Goal: Information Seeking & Learning: Learn about a topic

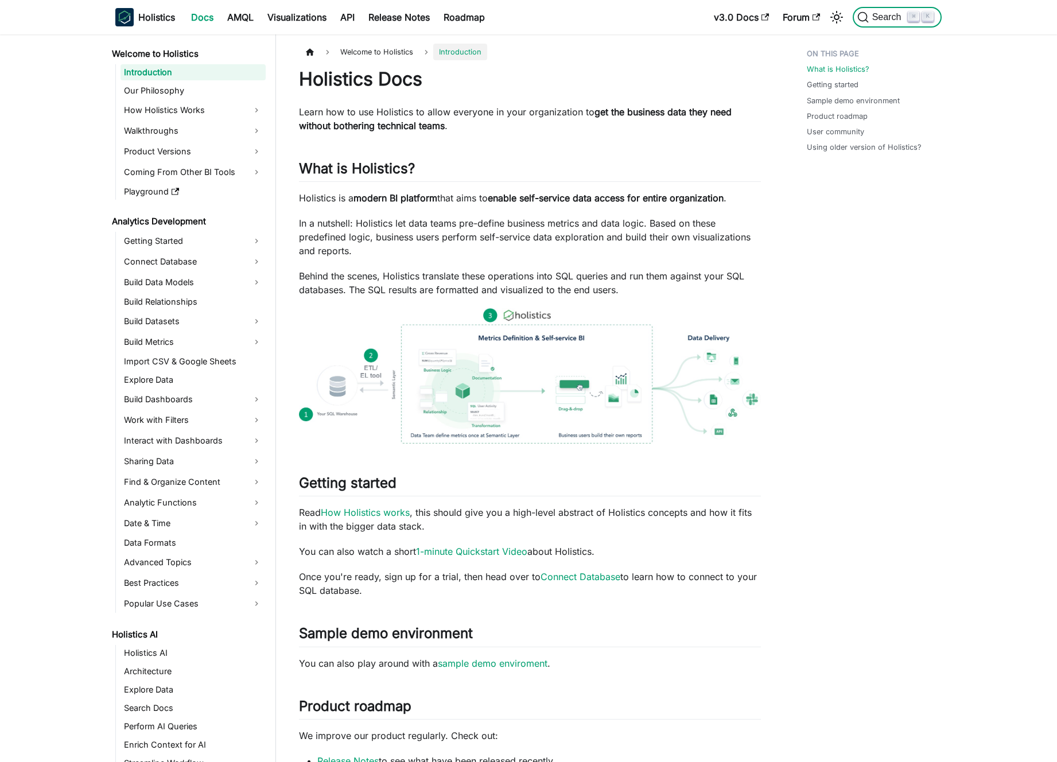
click at [874, 12] on span "Search" at bounding box center [888, 17] width 40 height 10
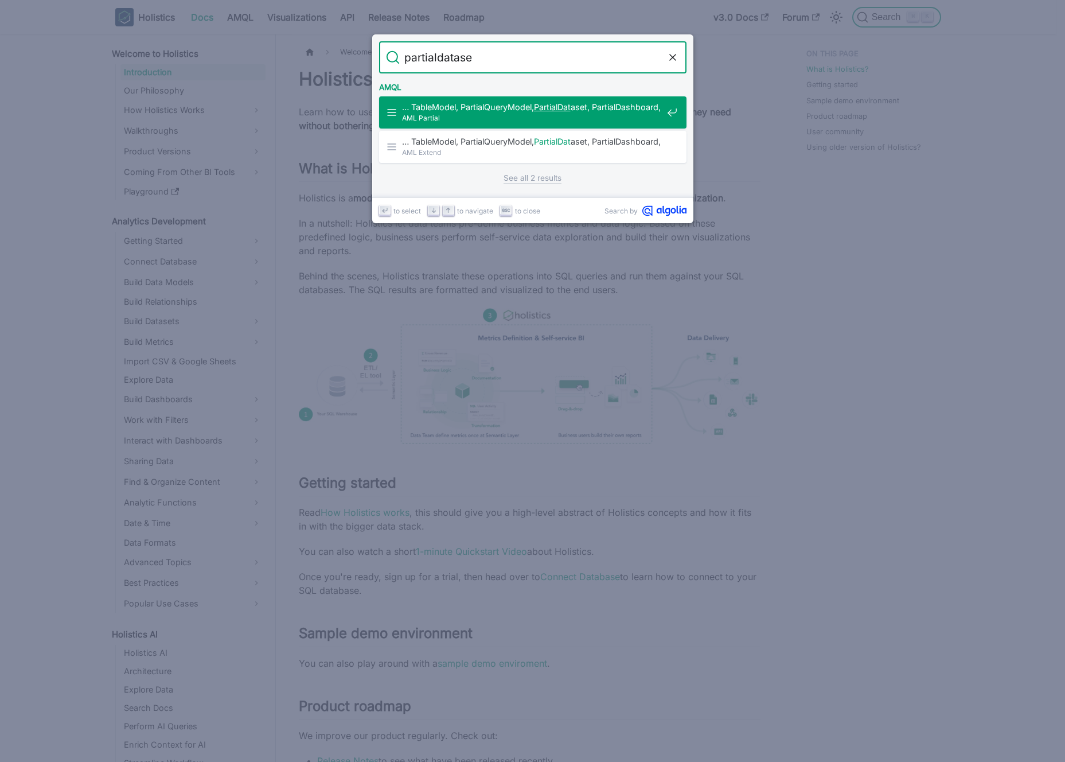
type input "partialdataset"
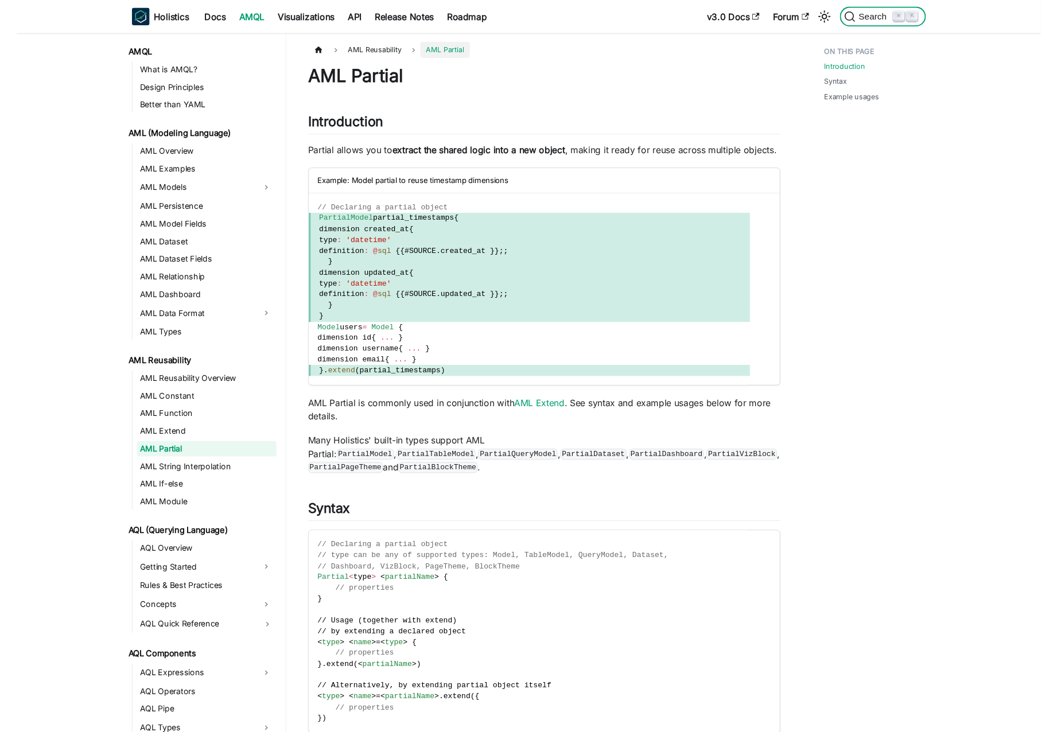
scroll to position [78, 0]
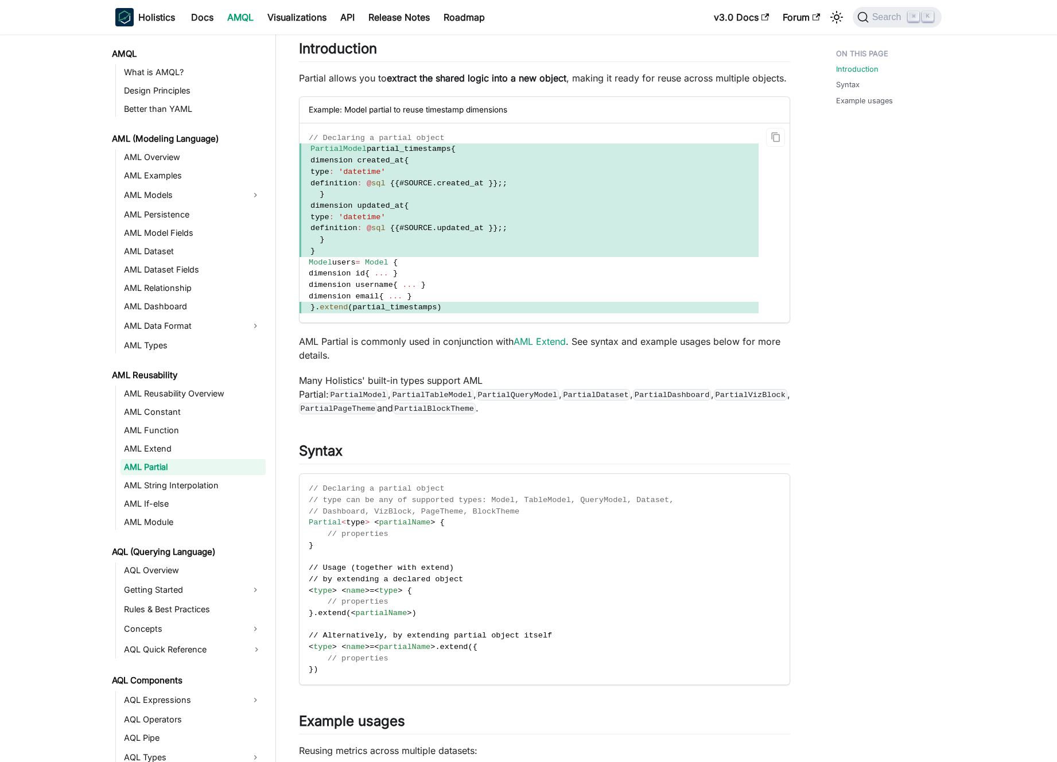
click at [397, 165] on span "dimension created_at" at bounding box center [356, 160] width 93 height 9
click at [386, 165] on span "dimension created_at" at bounding box center [356, 160] width 93 height 9
drag, startPoint x: 390, startPoint y: 193, endPoint x: 392, endPoint y: 228, distance: 35.6
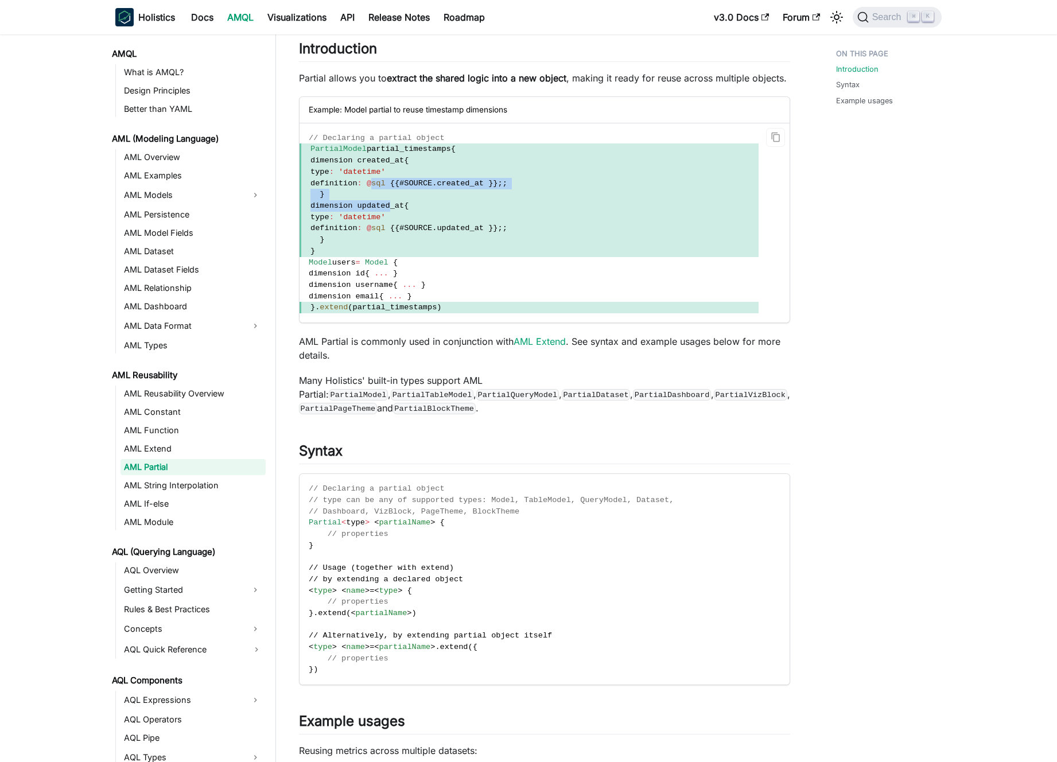
click at [392, 228] on code "// Declaring a partial object PartialModel partial_timestamps { dimension creat…" at bounding box center [528, 222] width 459 height 199
click at [385, 221] on span "'datetime'" at bounding box center [361, 217] width 47 height 9
click at [392, 200] on span "}" at bounding box center [528, 194] width 459 height 11
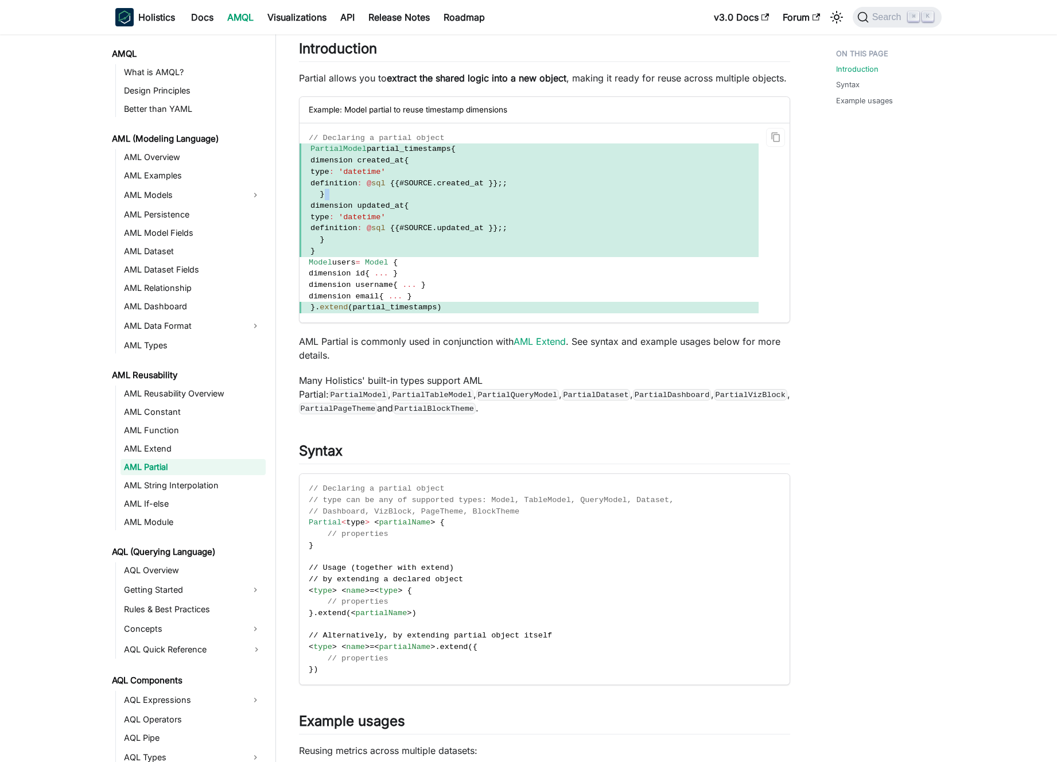
click at [392, 200] on span "}" at bounding box center [528, 194] width 459 height 11
click at [385, 188] on span "sql" at bounding box center [378, 183] width 14 height 9
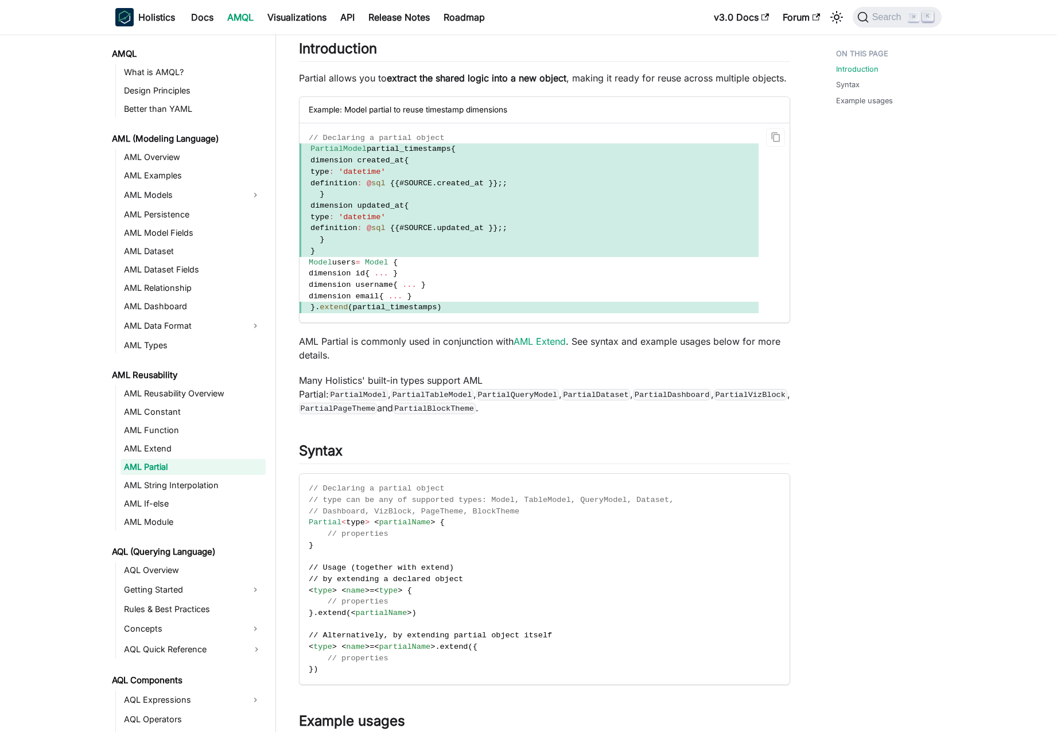
click at [391, 165] on span "dimension created_at" at bounding box center [356, 160] width 93 height 9
click at [408, 166] on span "dimension created_at {" at bounding box center [528, 160] width 459 height 11
click at [345, 267] on span "users" at bounding box center [344, 262] width 24 height 9
click at [385, 267] on span "Model" at bounding box center [377, 262] width 24 height 9
drag, startPoint x: 385, startPoint y: 279, endPoint x: 403, endPoint y: 278, distance: 17.8
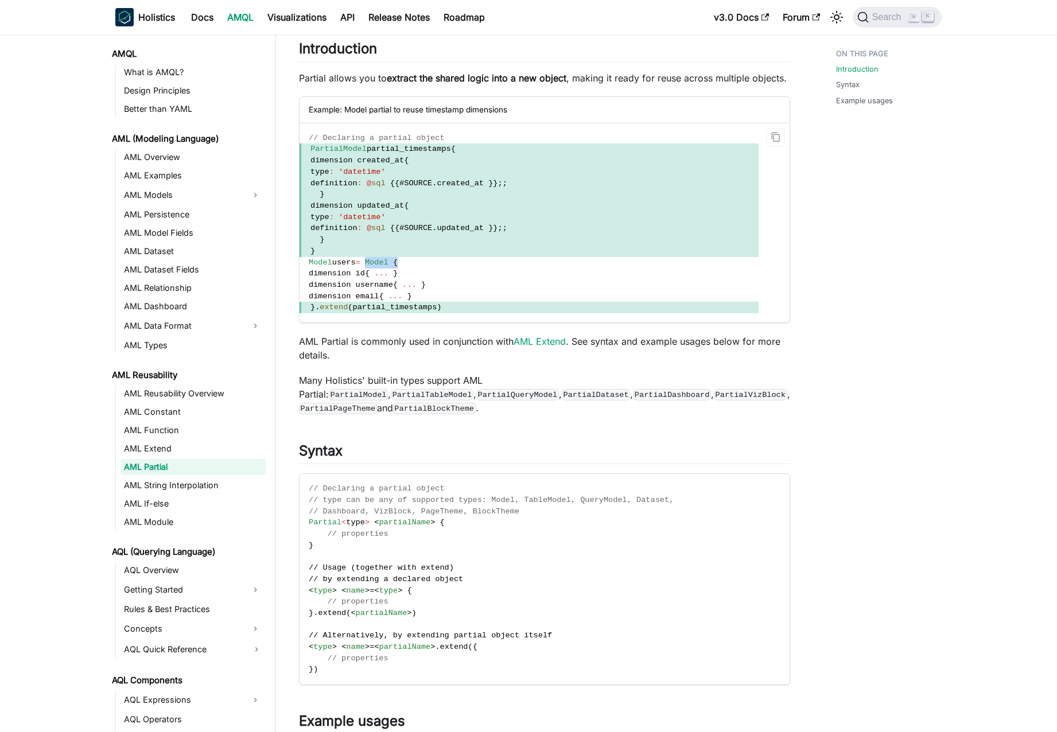
click at [397, 267] on span "Model users = Model {" at bounding box center [353, 262] width 89 height 9
copy span "Model {"
click at [484, 232] on span "updated_at" at bounding box center [460, 228] width 47 height 9
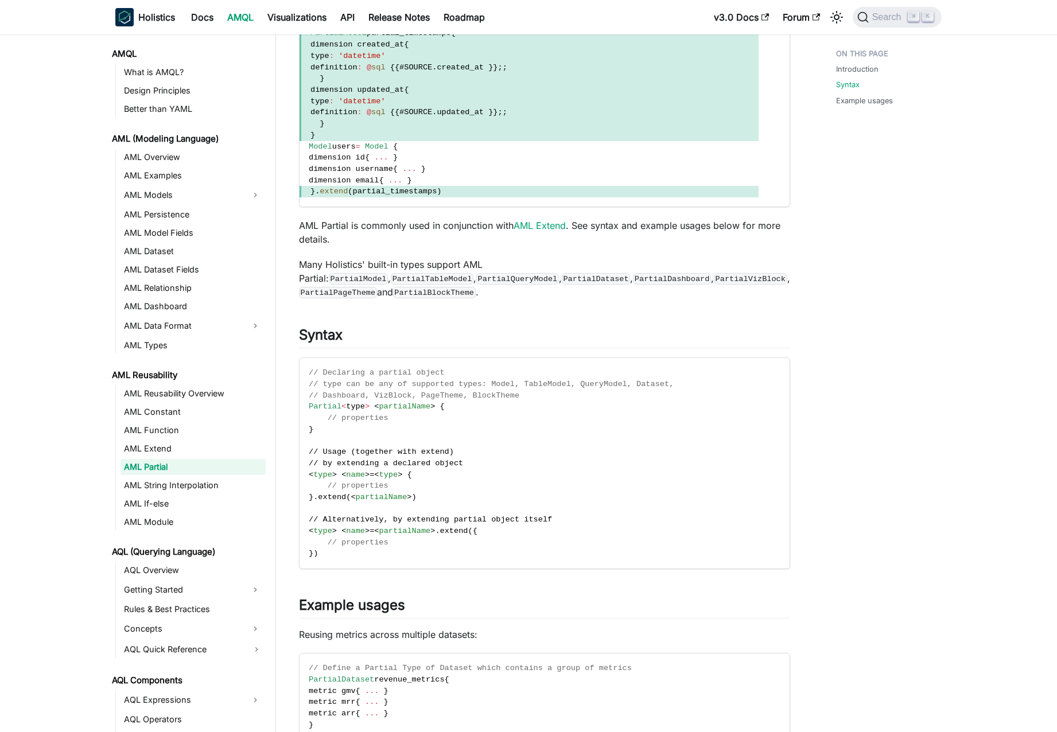
scroll to position [196, 0]
click at [515, 240] on p "AML Partial is commonly used in conjunction with AML Extend . See syntax and ex…" at bounding box center [544, 231] width 491 height 28
click at [525, 229] on link "AML Extend" at bounding box center [539, 223] width 52 height 11
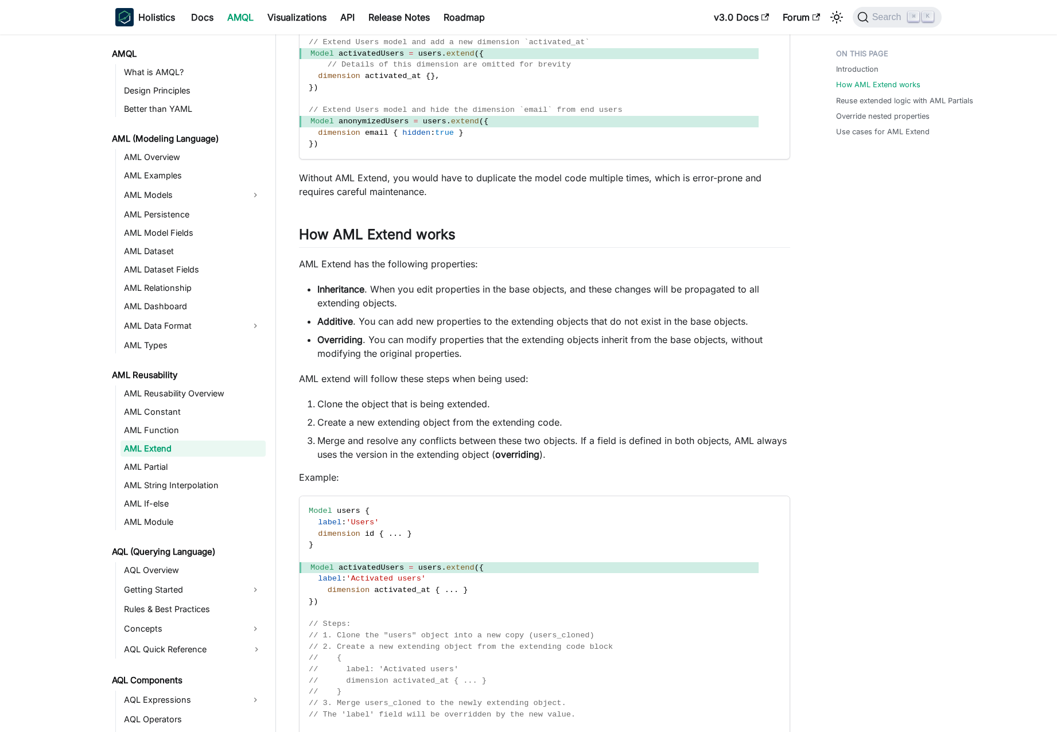
scroll to position [324, 0]
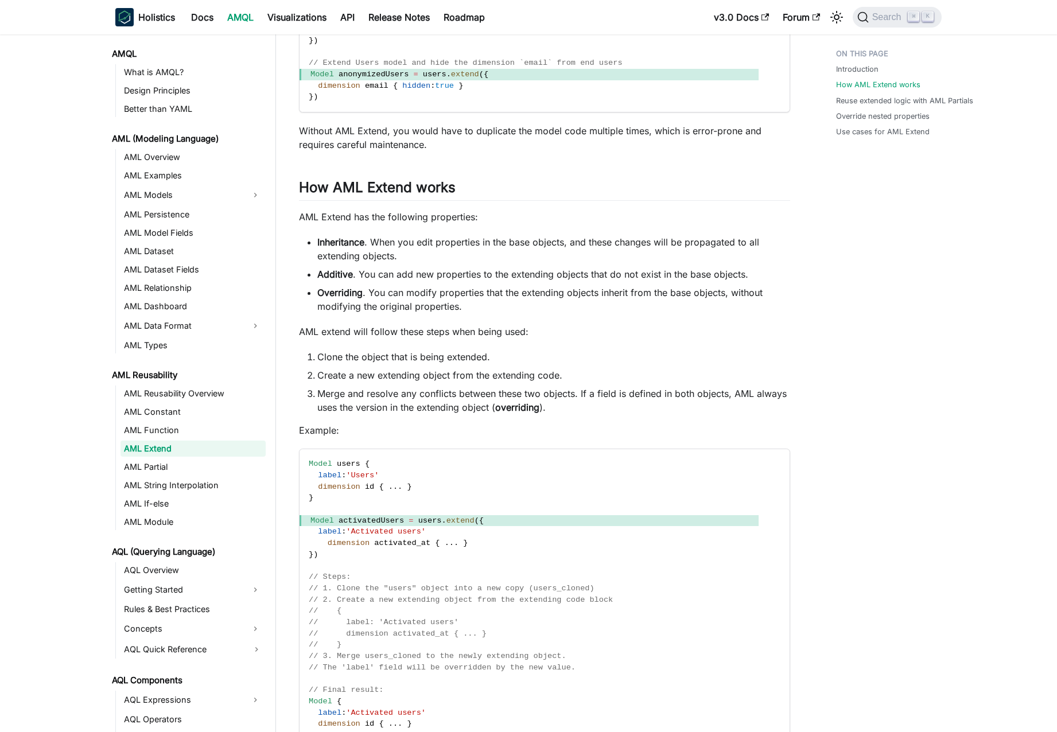
click at [363, 301] on li "Overriding . You can modify properties that the extending objects inherit from …" at bounding box center [553, 300] width 473 height 28
drag, startPoint x: 363, startPoint y: 301, endPoint x: 559, endPoint y: 317, distance: 196.8
click at [553, 313] on li "Overriding . You can modify properties that the extending objects inherit from …" at bounding box center [553, 300] width 473 height 28
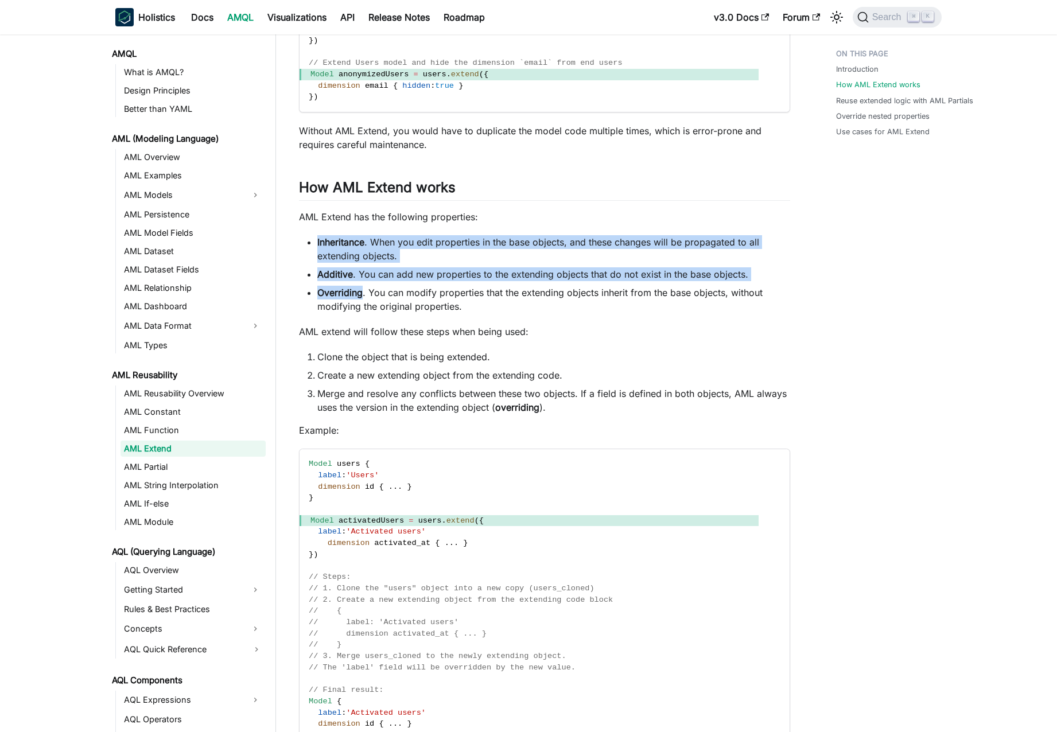
click at [559, 313] on li "Overriding . You can modify properties that the extending objects inherit from …" at bounding box center [553, 300] width 473 height 28
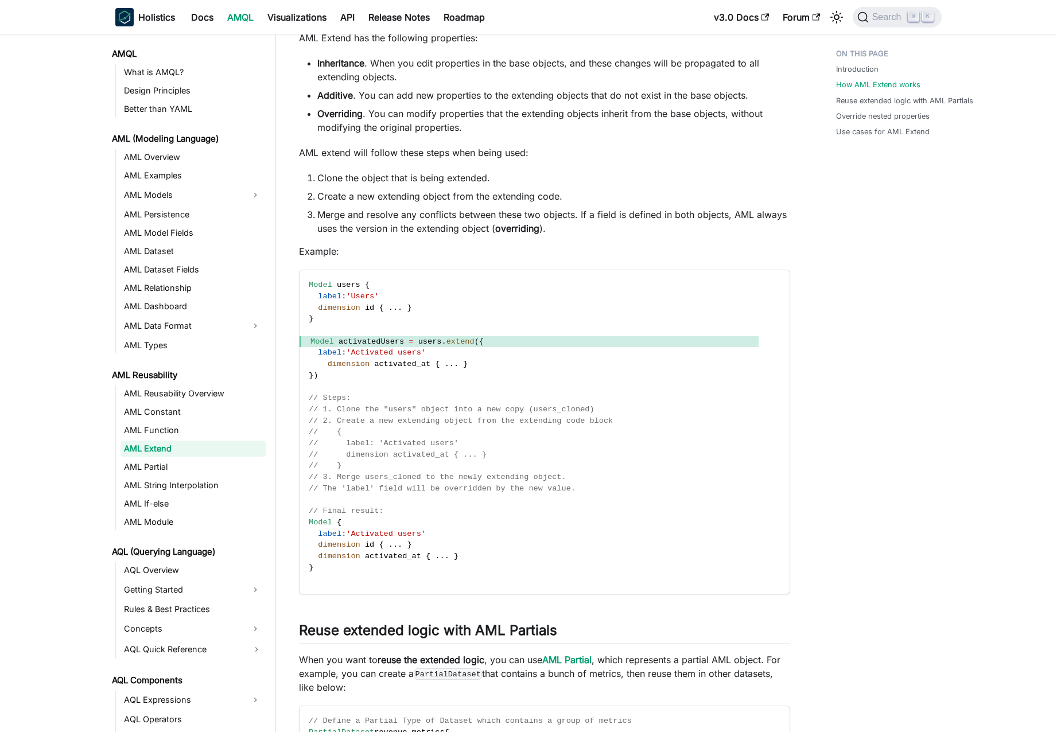
scroll to position [513, 0]
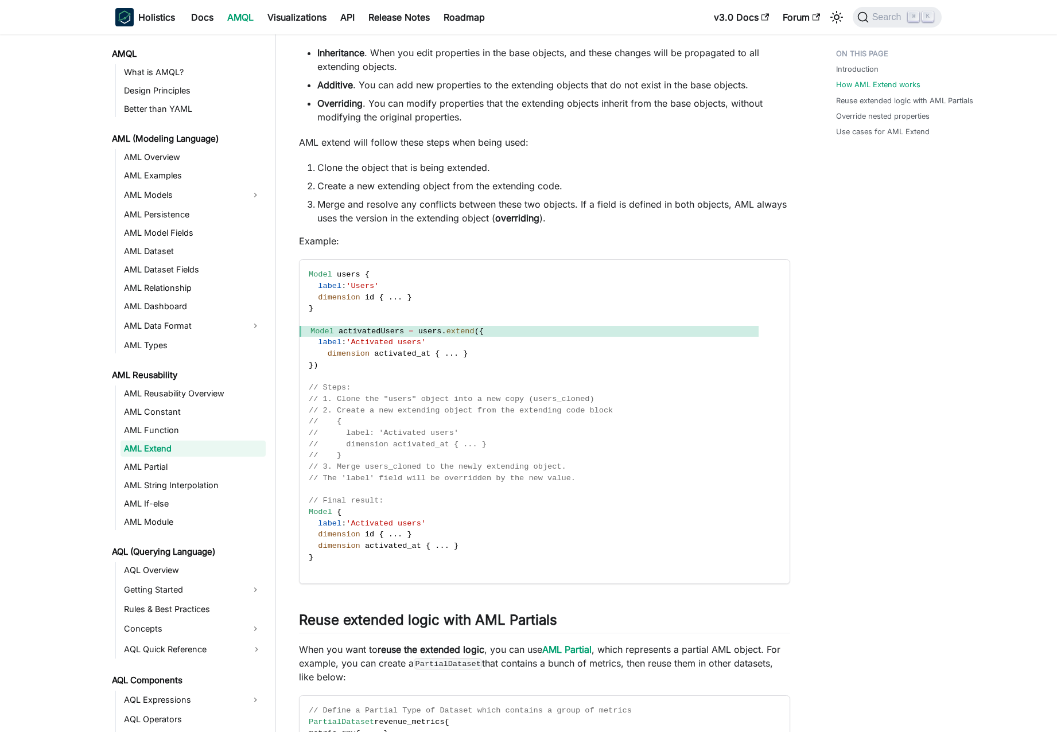
click at [473, 248] on p "Example:" at bounding box center [544, 241] width 491 height 14
click at [456, 225] on li "Merge and resolve any conflicts between these two objects. If a field is define…" at bounding box center [553, 211] width 473 height 28
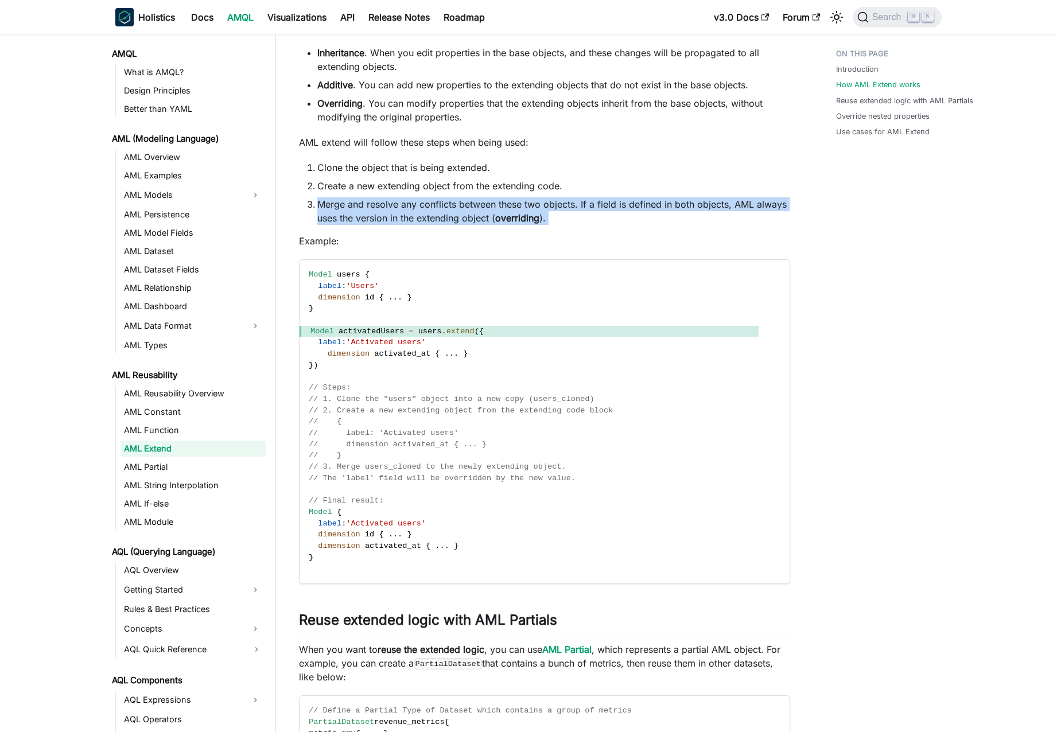
click at [456, 225] on li "Merge and resolve any conflicts between these two objects. If a field is define…" at bounding box center [553, 211] width 473 height 28
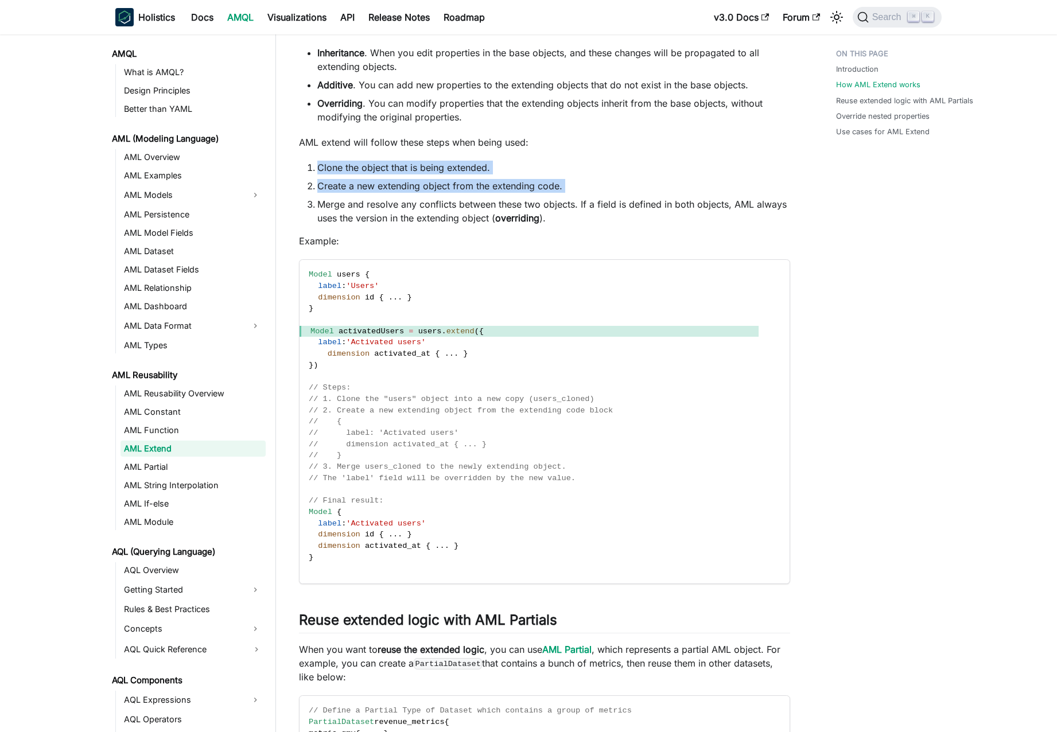
click at [441, 222] on li "Merge and resolve any conflicts between these two objects. If a field is define…" at bounding box center [553, 211] width 473 height 28
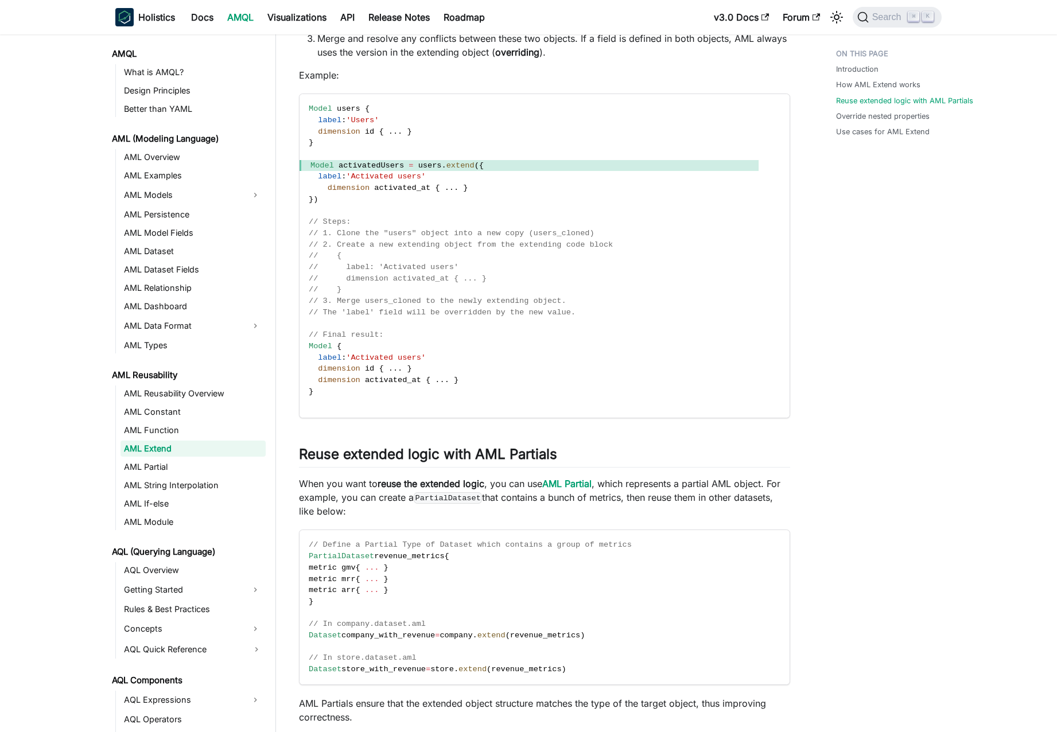
scroll to position [891, 0]
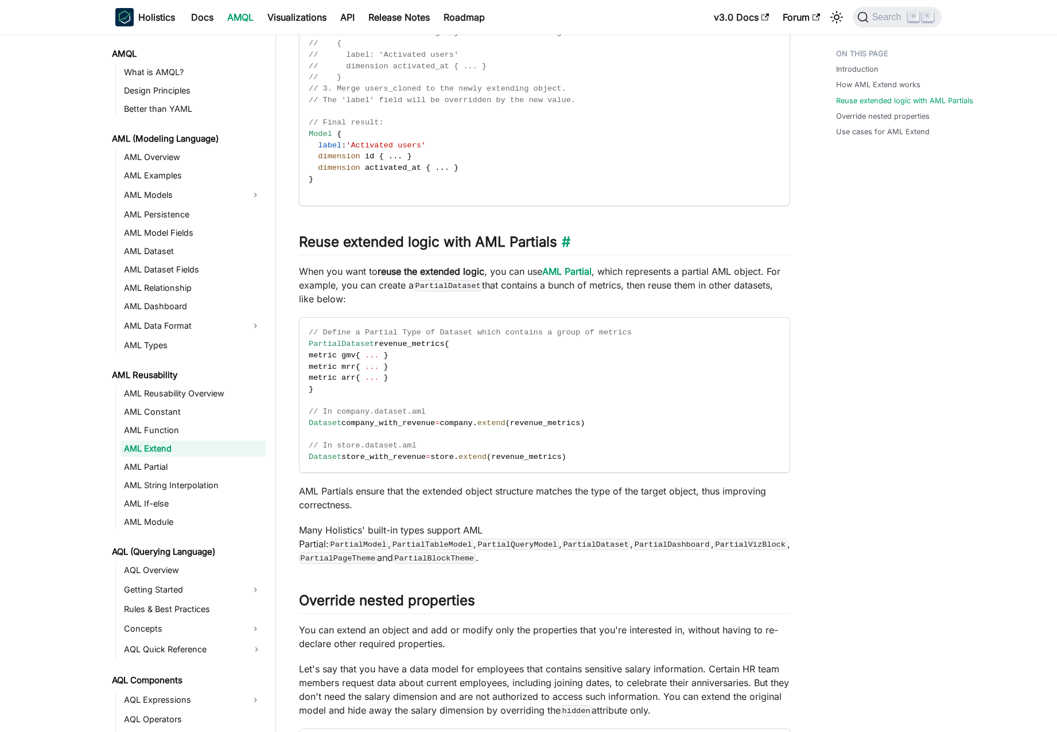
click at [393, 252] on h2 "Reuse extended logic with AML Partials ​" at bounding box center [544, 244] width 491 height 22
click at [400, 254] on h2 "Reuse extended logic with AML Partials ​" at bounding box center [544, 244] width 491 height 22
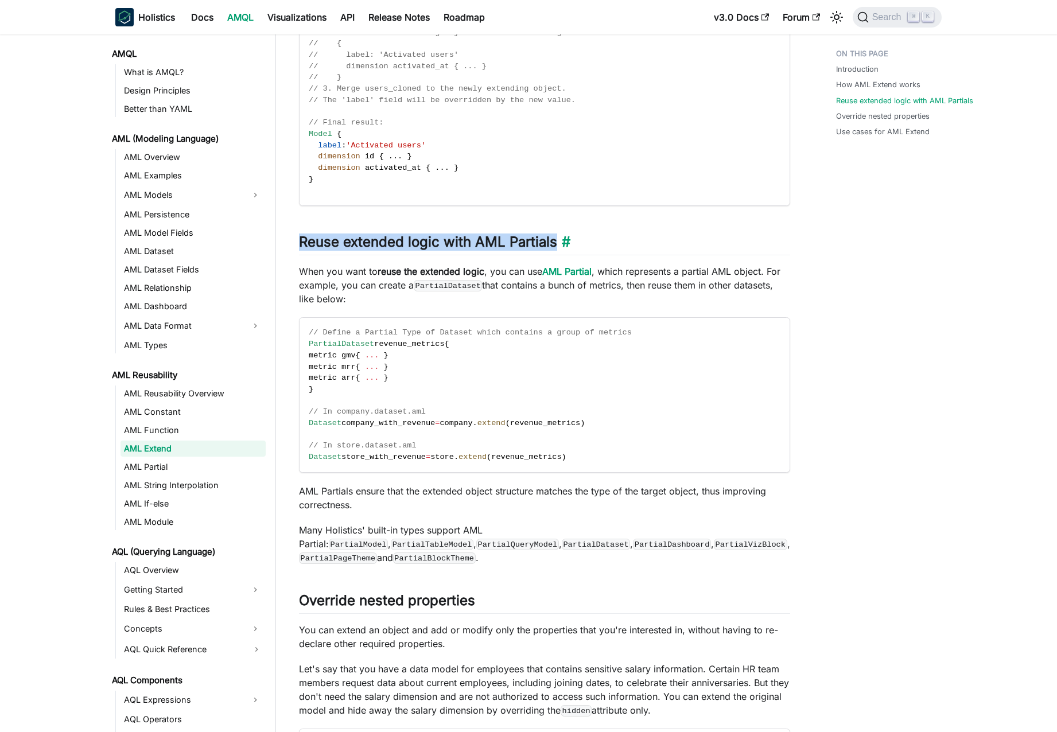
click at [400, 254] on h2 "Reuse extended logic with AML Partials ​" at bounding box center [544, 244] width 491 height 22
click at [406, 254] on h2 "Reuse extended logic with AML Partials ​" at bounding box center [544, 244] width 491 height 22
click at [428, 89] on code "Model users { label : 'Users' dimension id { . . . } } Model activatedUsers = u…" at bounding box center [528, 44] width 459 height 324
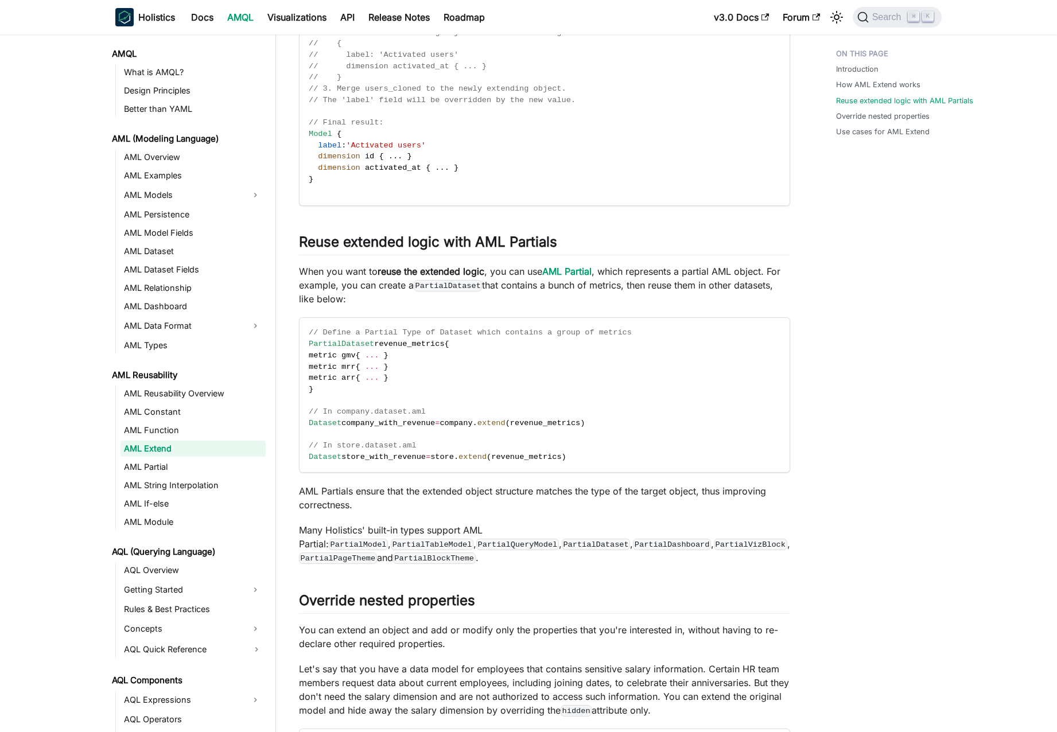
click at [429, 85] on code "Model users { label : 'Users' dimension id { . . . } } Model activatedUsers = u…" at bounding box center [528, 44] width 459 height 324
click at [429, 71] on span "// dimension activated_at { ... }" at bounding box center [398, 66] width 178 height 9
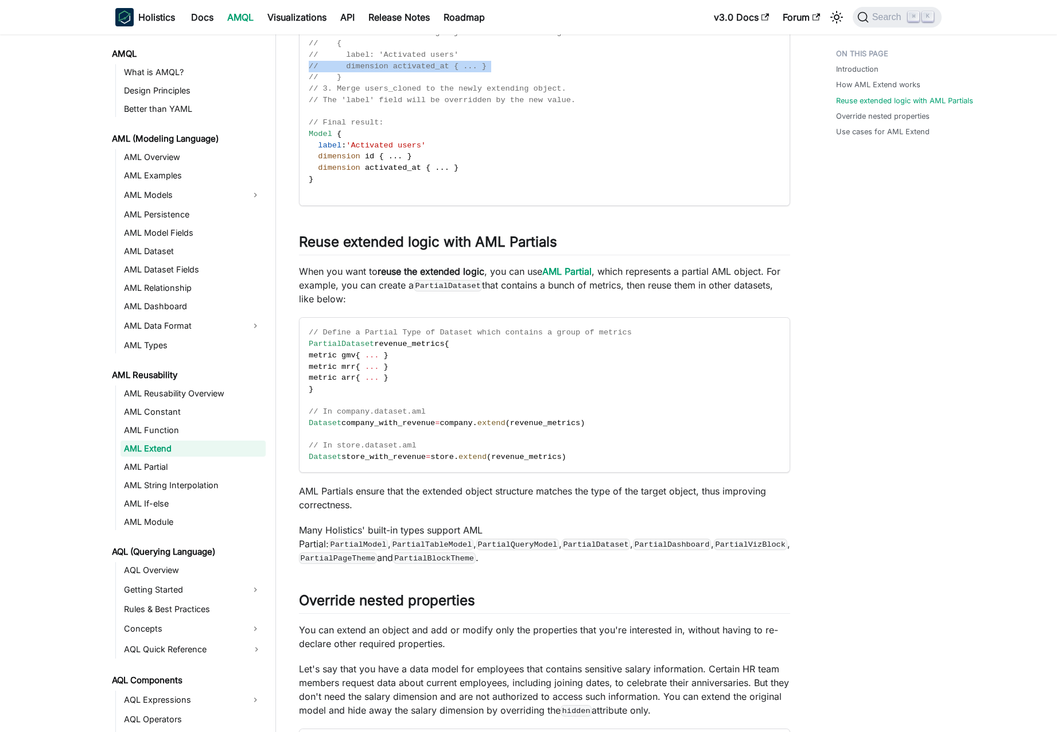
click at [428, 71] on span "// dimension activated_at { ... }" at bounding box center [398, 66] width 178 height 9
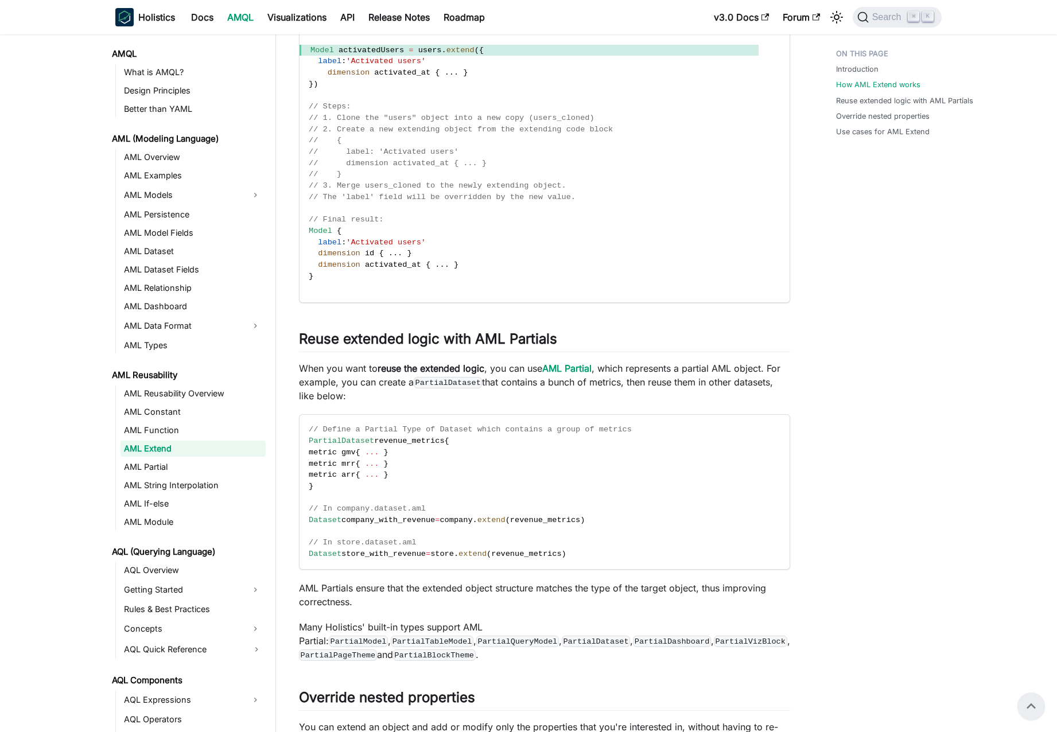
scroll to position [675, 0]
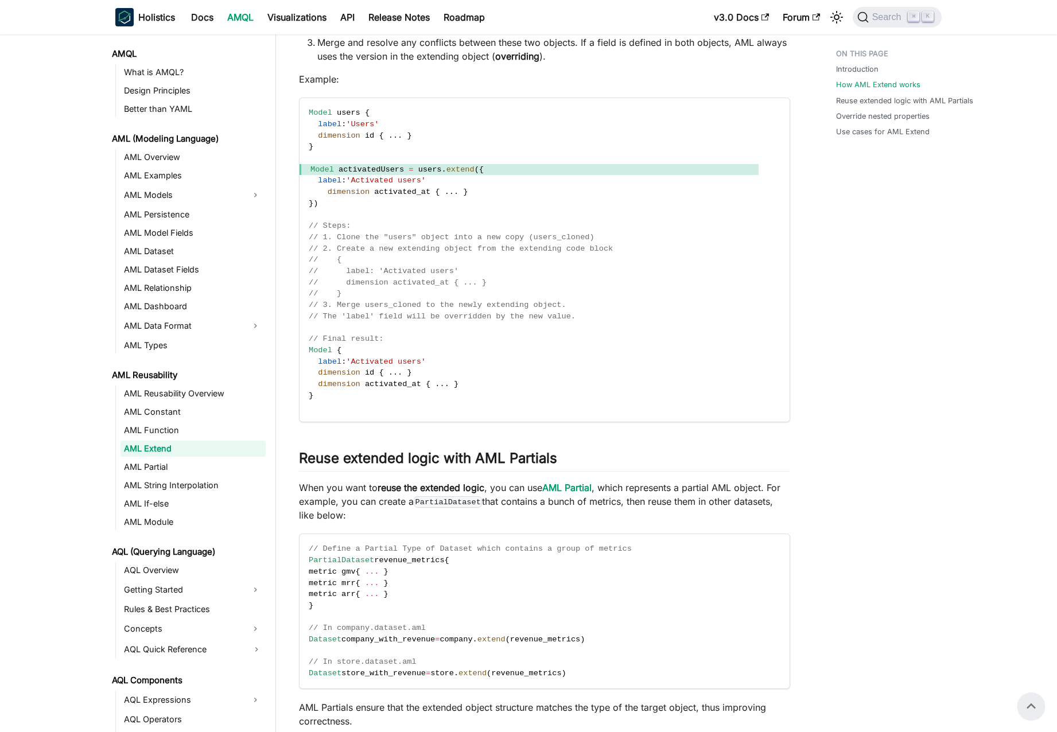
click at [172, 450] on link "AML Extend" at bounding box center [192, 449] width 145 height 16
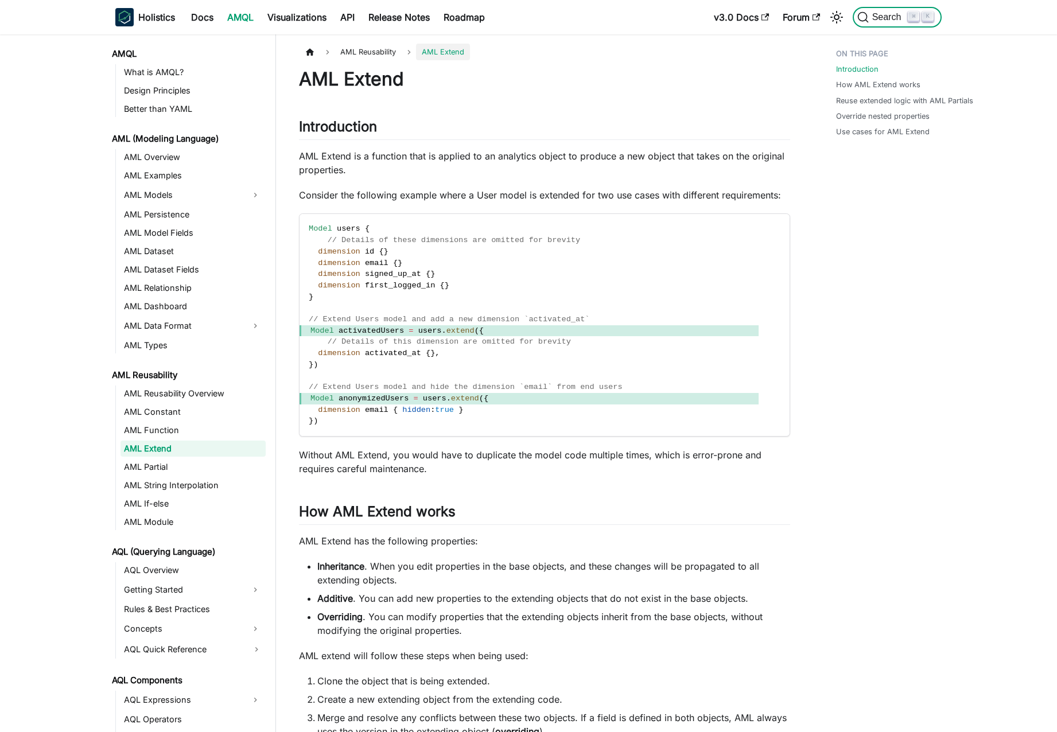
click at [918, 20] on kbd "⌘" at bounding box center [912, 16] width 11 height 10
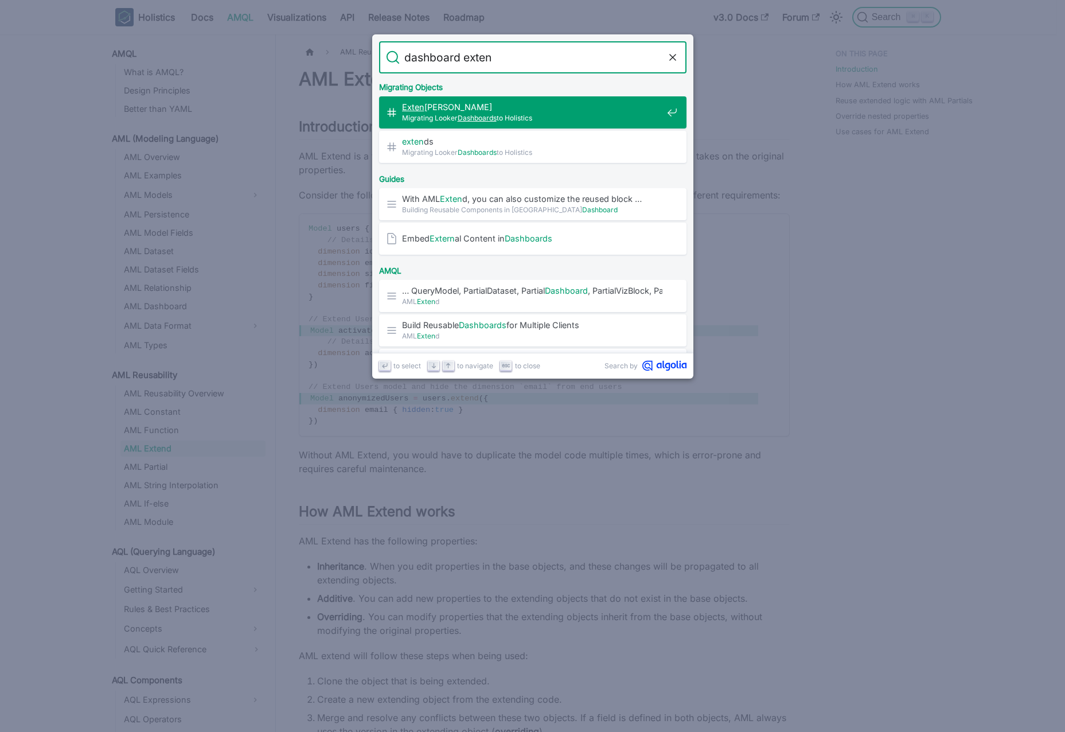
type input "dashboard extend"
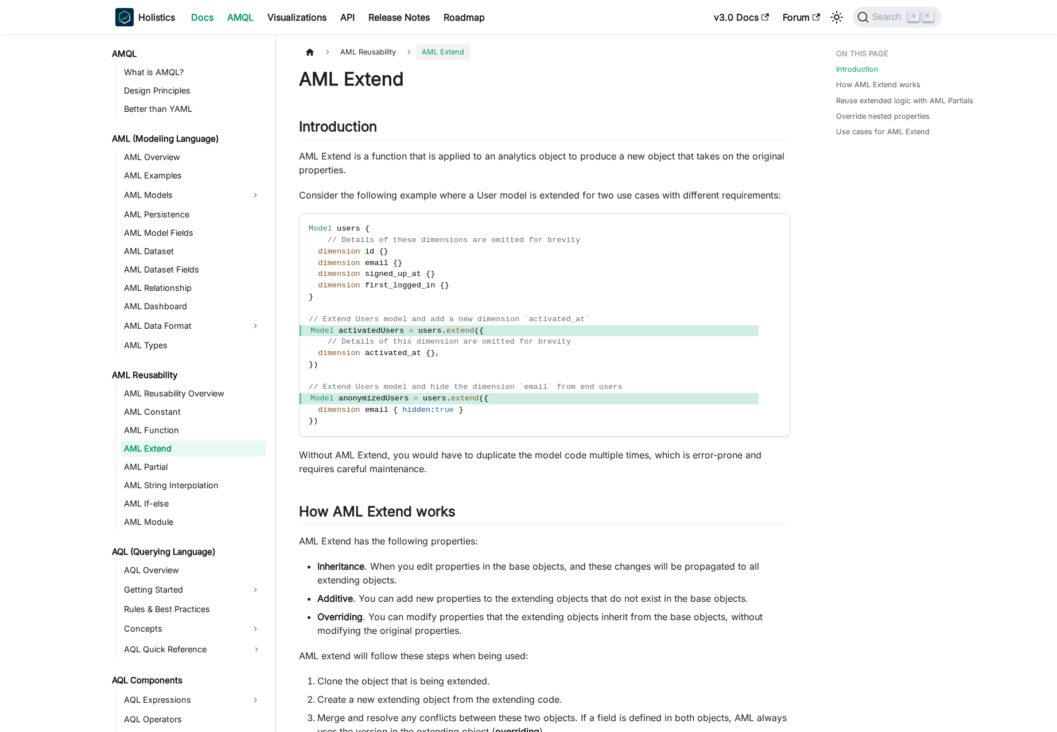
click at [208, 14] on link "Docs" at bounding box center [202, 17] width 36 height 18
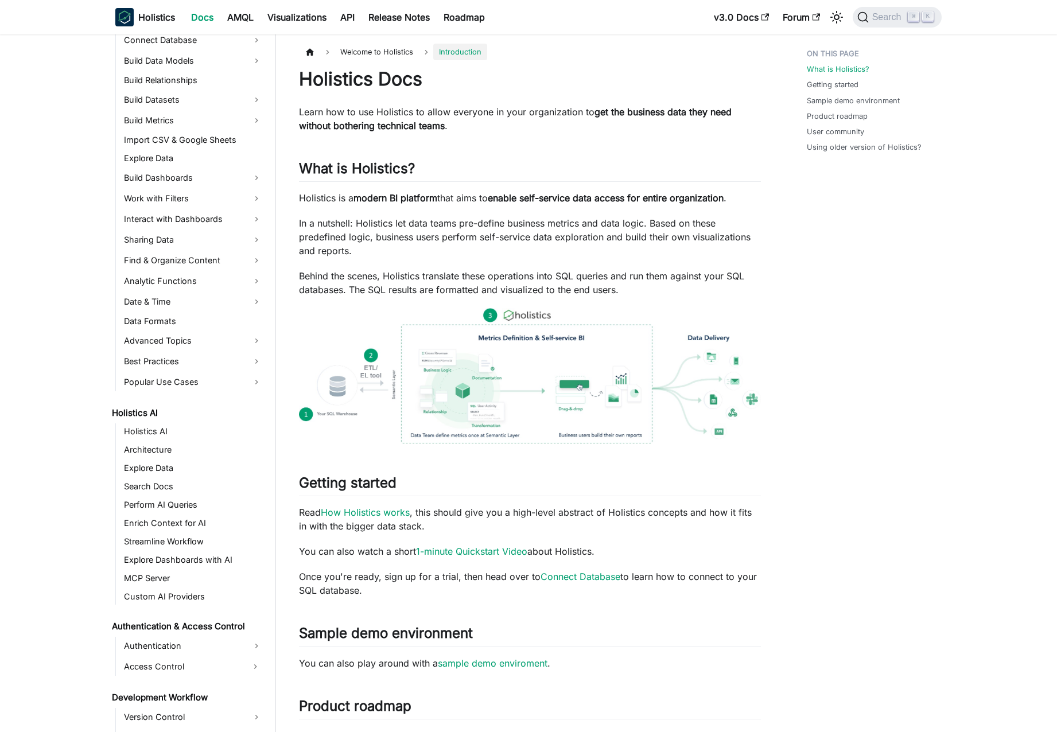
scroll to position [228, 0]
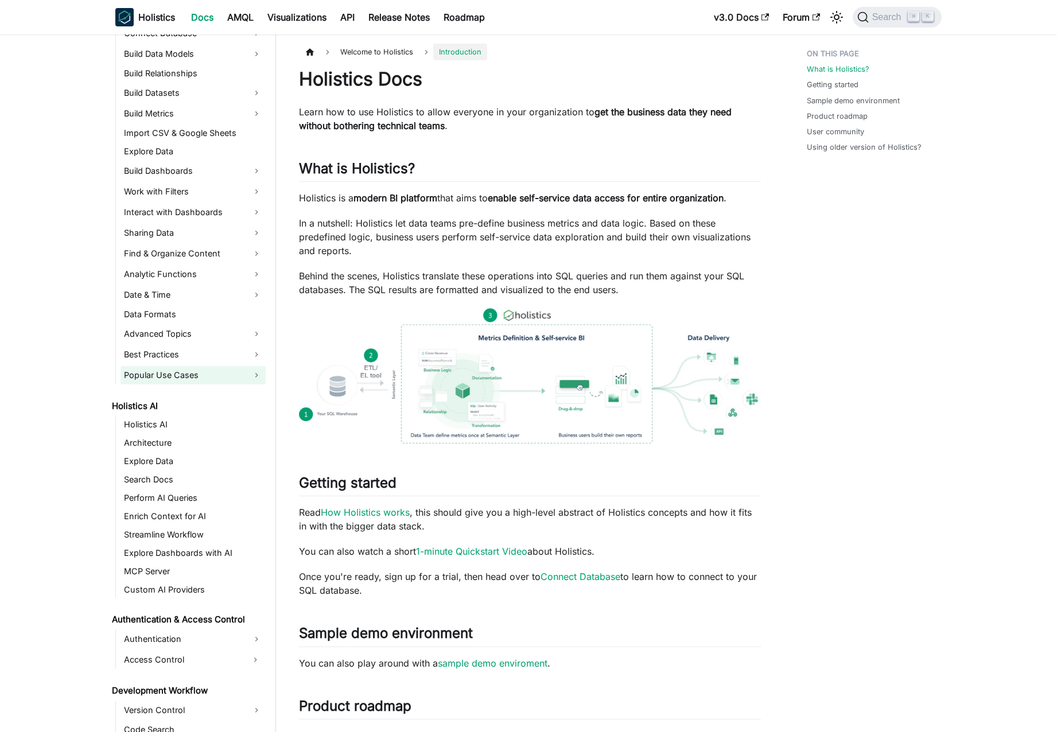
click at [197, 377] on link "Popular Use Cases" at bounding box center [192, 375] width 145 height 18
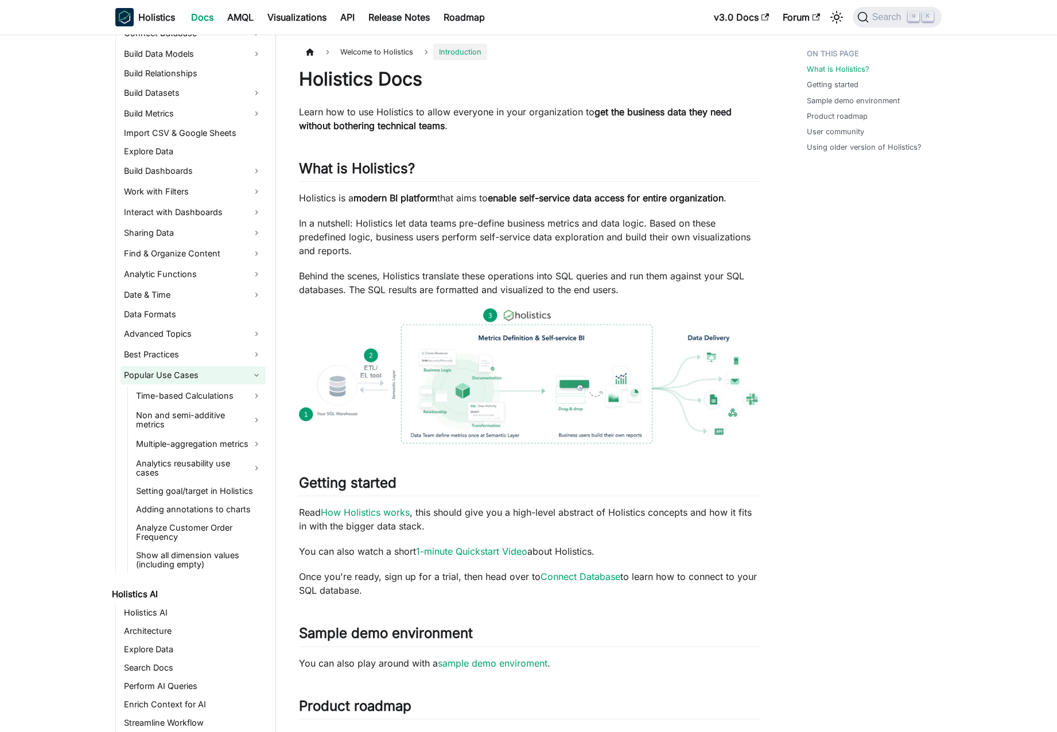
click at [197, 377] on link "Popular Use Cases" at bounding box center [192, 375] width 145 height 18
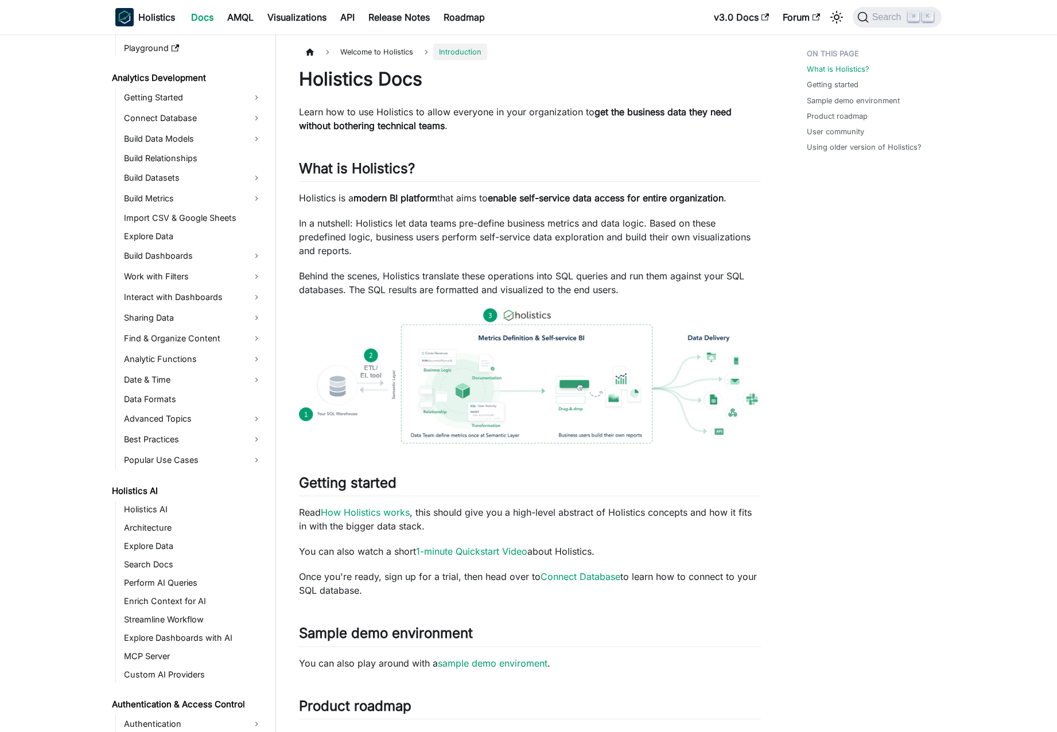
scroll to position [135, 0]
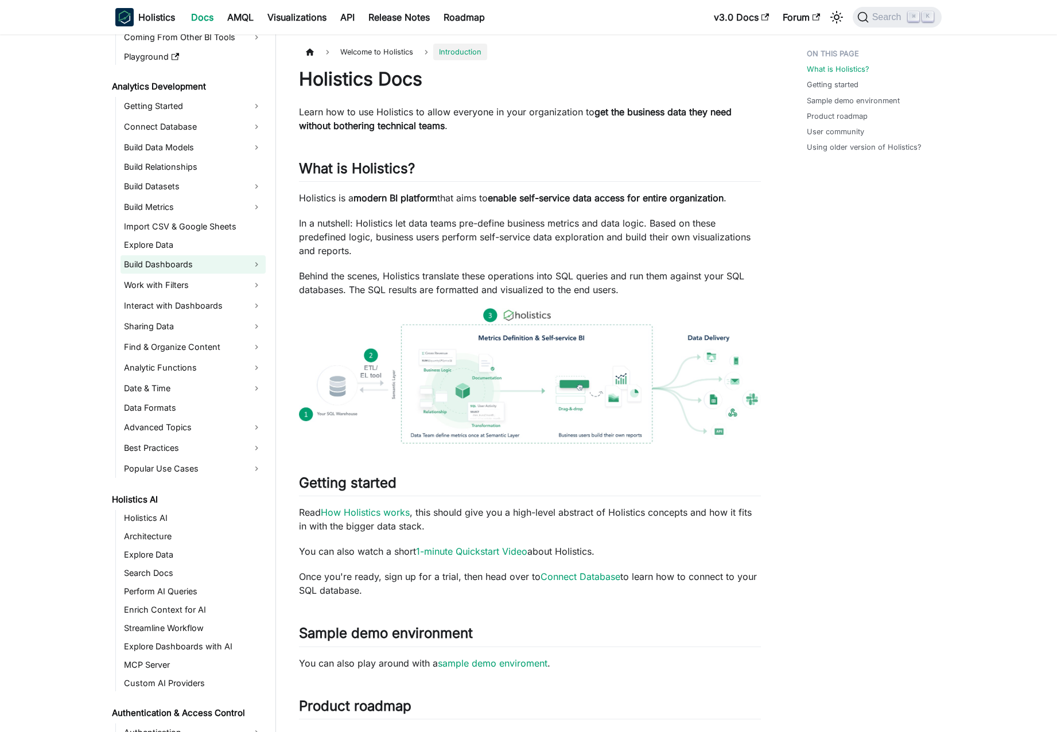
click at [195, 263] on link "Build Dashboards" at bounding box center [192, 264] width 145 height 18
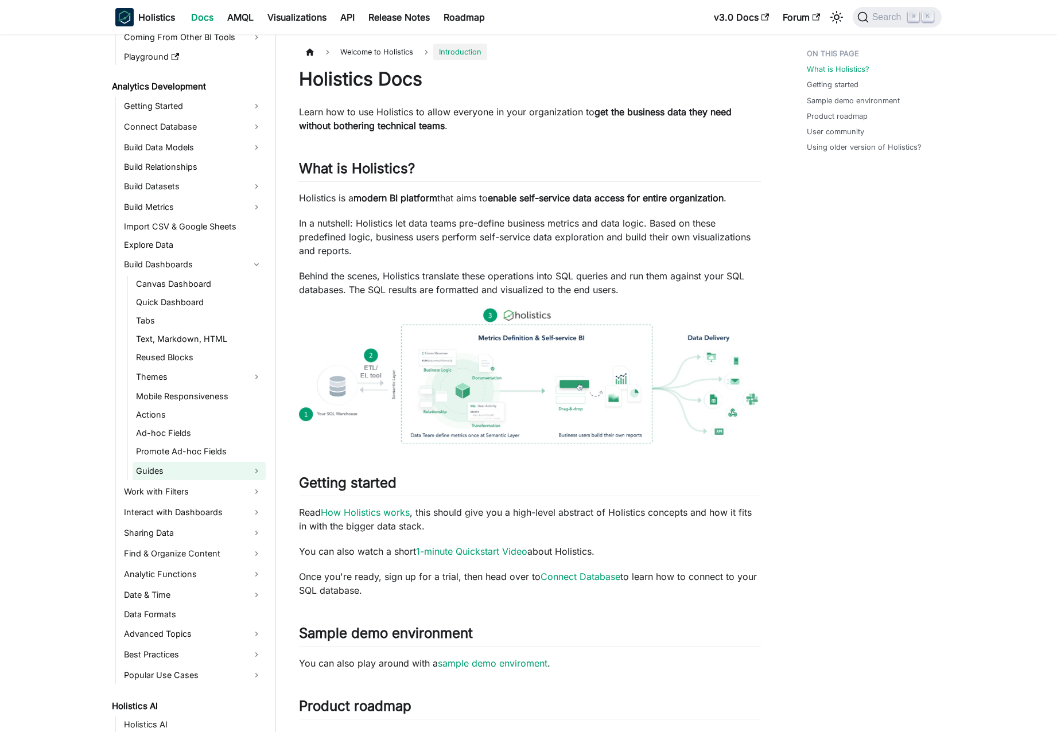
click at [183, 477] on link "Guides" at bounding box center [198, 471] width 133 height 18
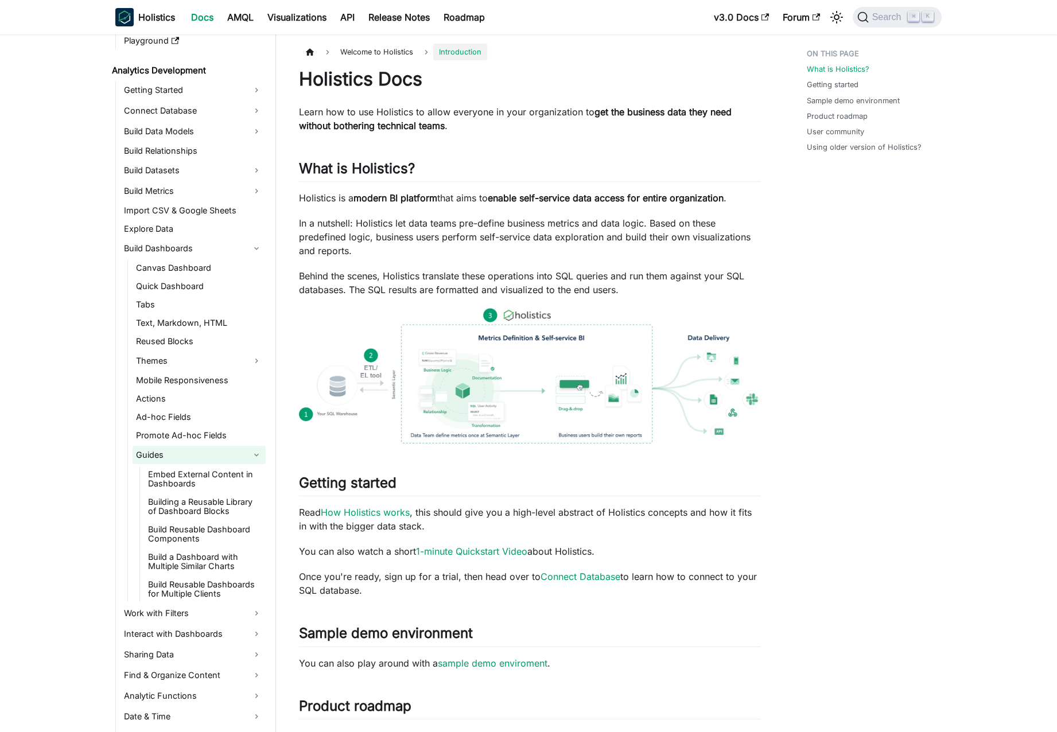
scroll to position [159, 0]
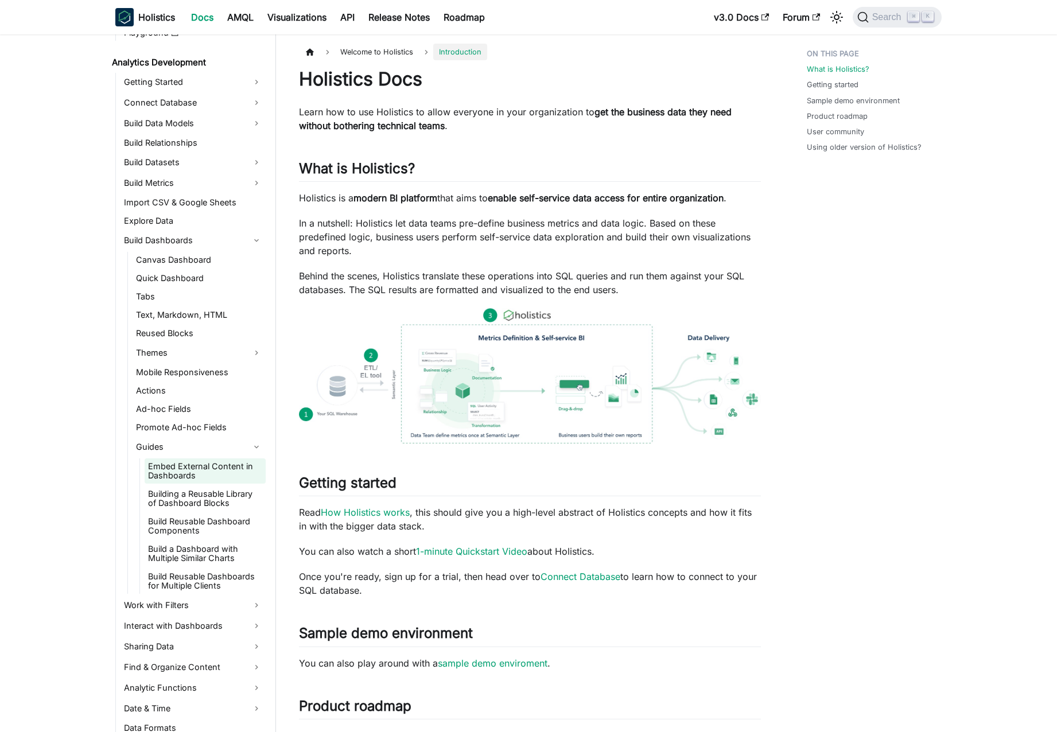
click at [200, 471] on link "Embed External Content in Dashboards" at bounding box center [205, 470] width 121 height 25
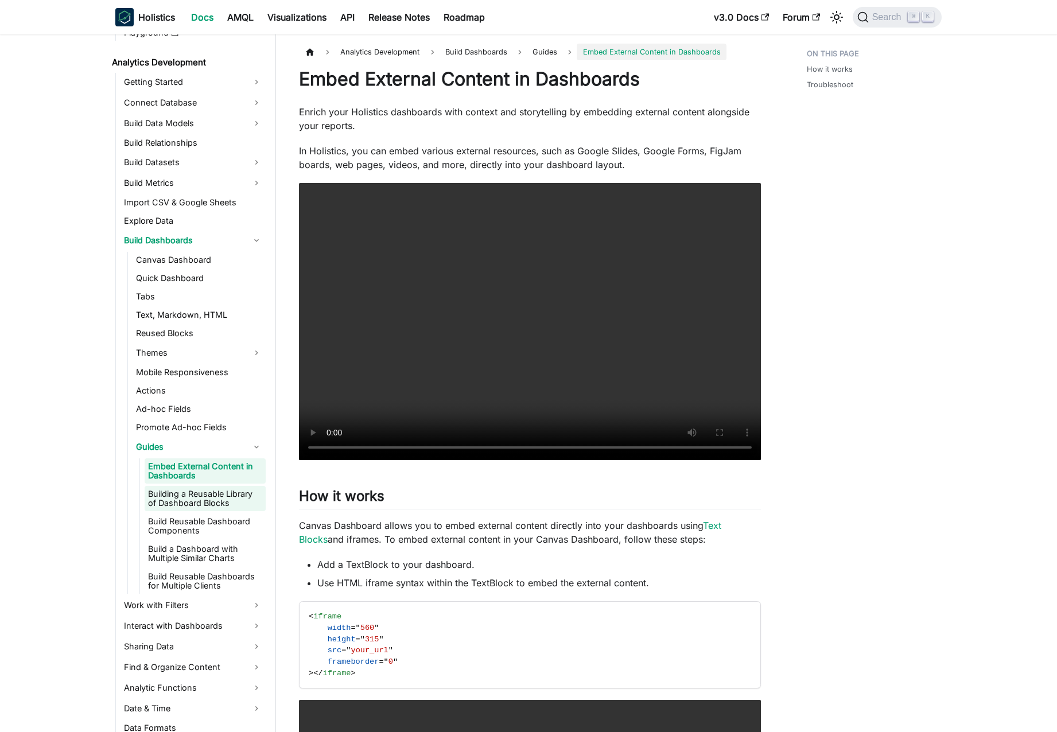
click at [220, 496] on link "Building a Reusable Library of Dashboard Blocks" at bounding box center [205, 498] width 121 height 25
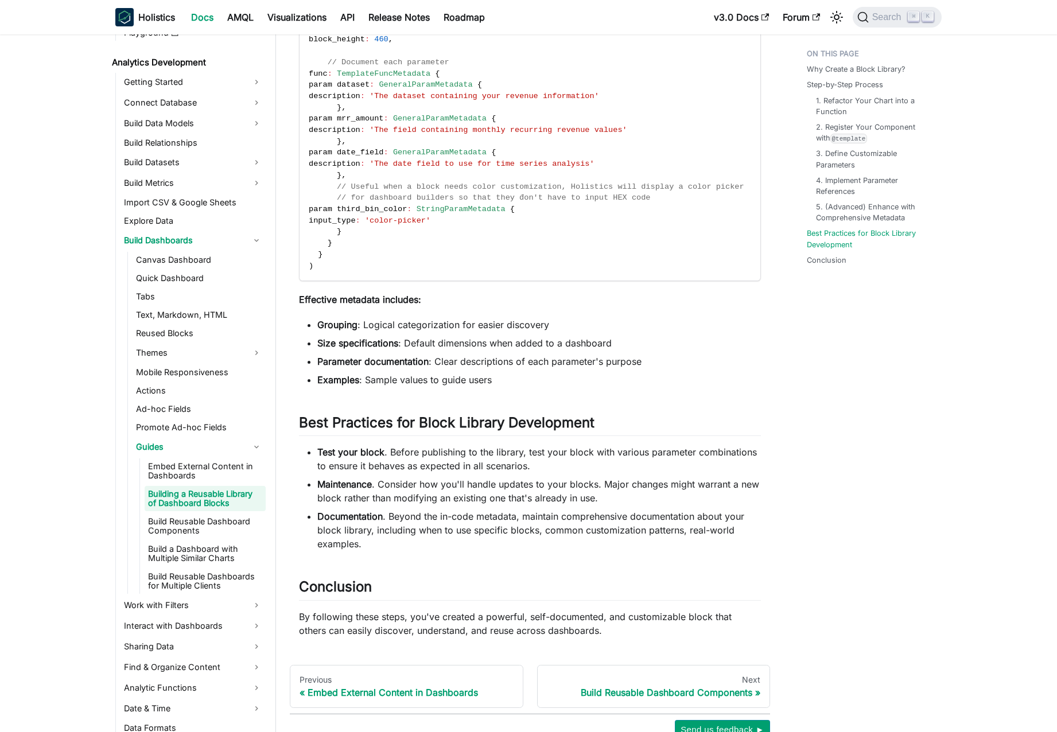
scroll to position [3503, 0]
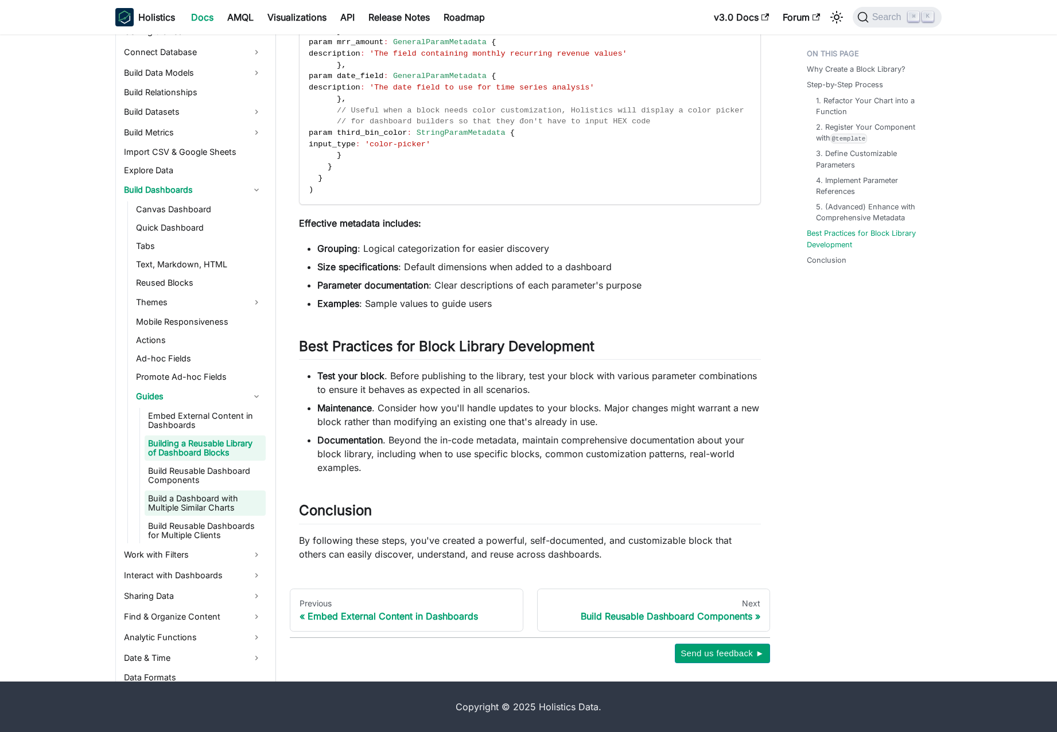
click at [205, 499] on link "Build a Dashboard with Multiple Similar Charts" at bounding box center [205, 502] width 121 height 25
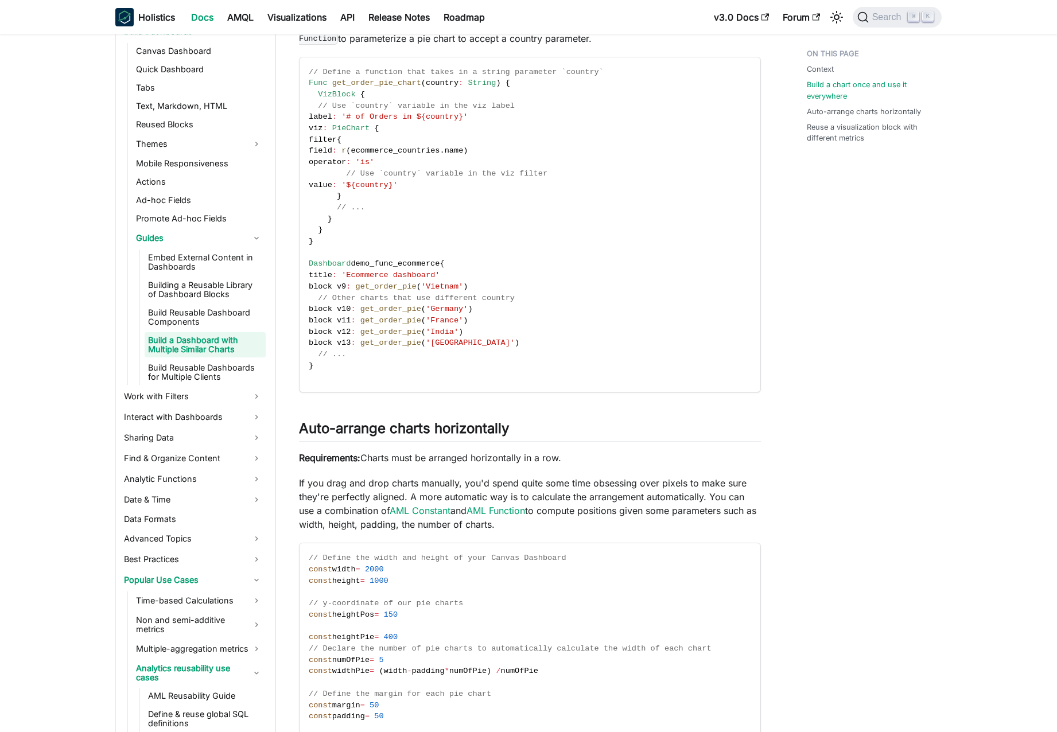
scroll to position [564, 0]
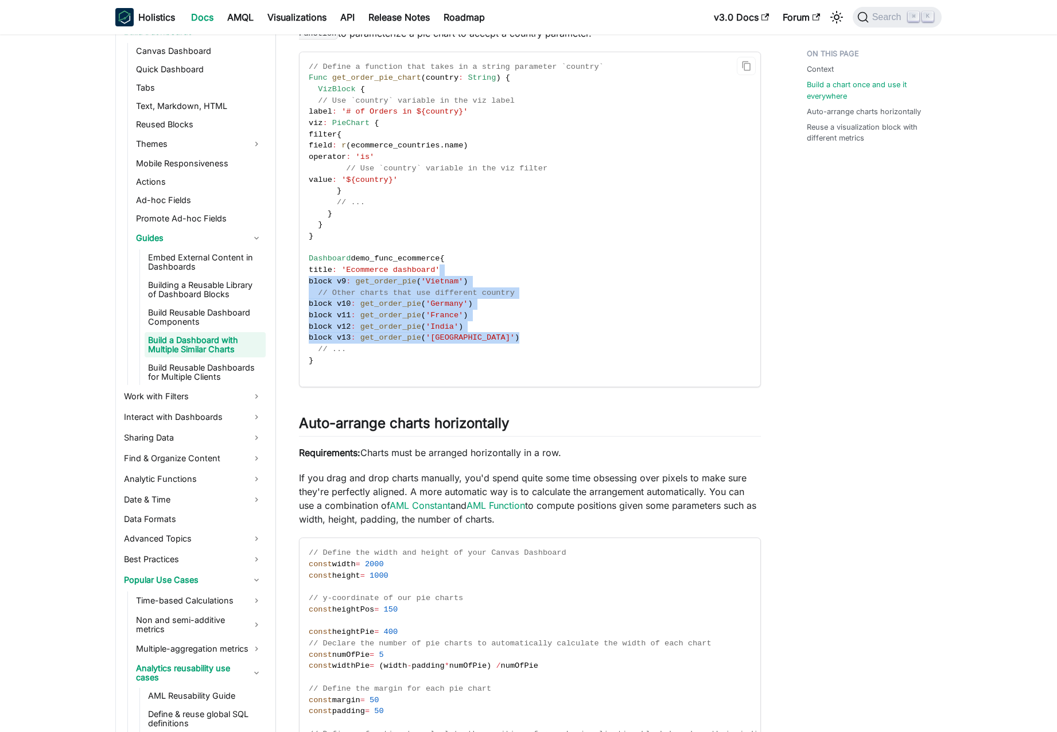
drag, startPoint x: 516, startPoint y: 336, endPoint x: 548, endPoint y: 262, distance: 79.9
click at [548, 263] on code "// Define a function that takes in a string parameter `country` Func get_order_…" at bounding box center [528, 219] width 459 height 335
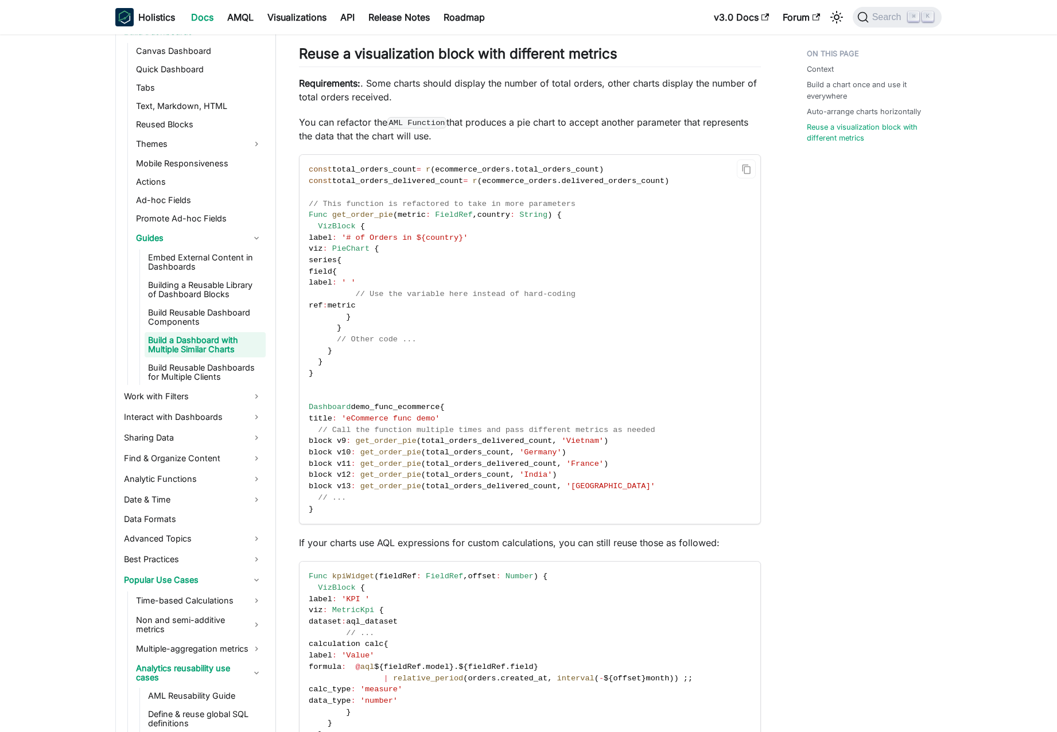
scroll to position [1708, 0]
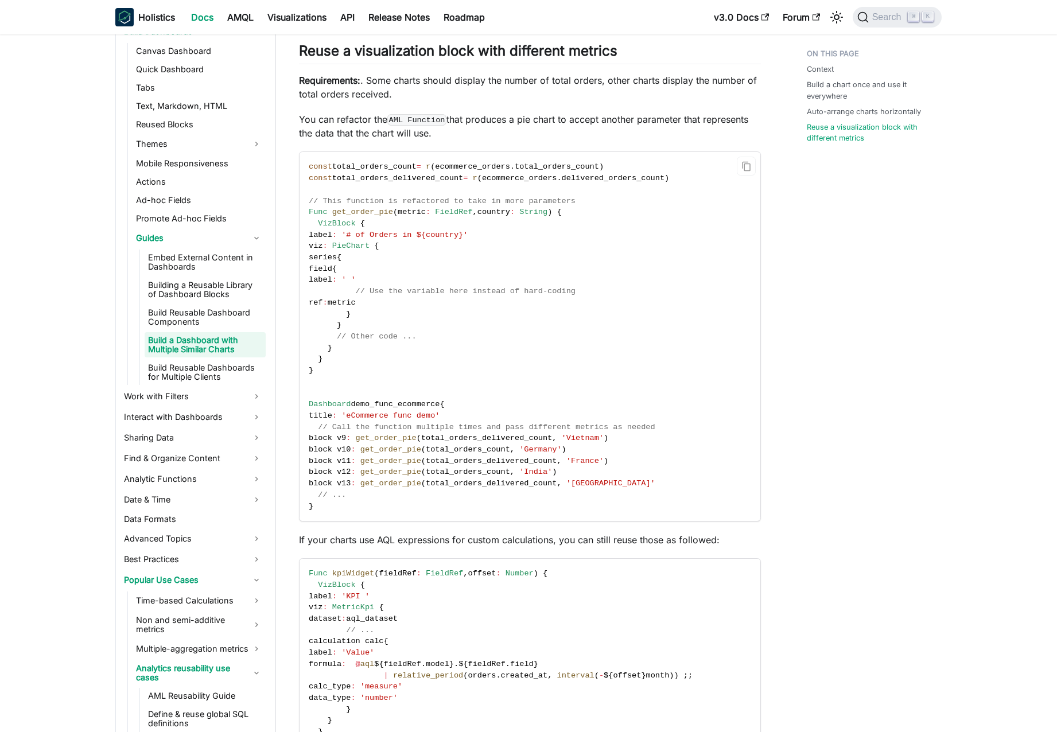
click at [465, 340] on code "const total_orders_count = r ( ecommerce_orders . total_orders_count ) const to…" at bounding box center [528, 336] width 459 height 369
click at [841, 141] on link "Reuse a visualization block with different metrics" at bounding box center [873, 133] width 128 height 22
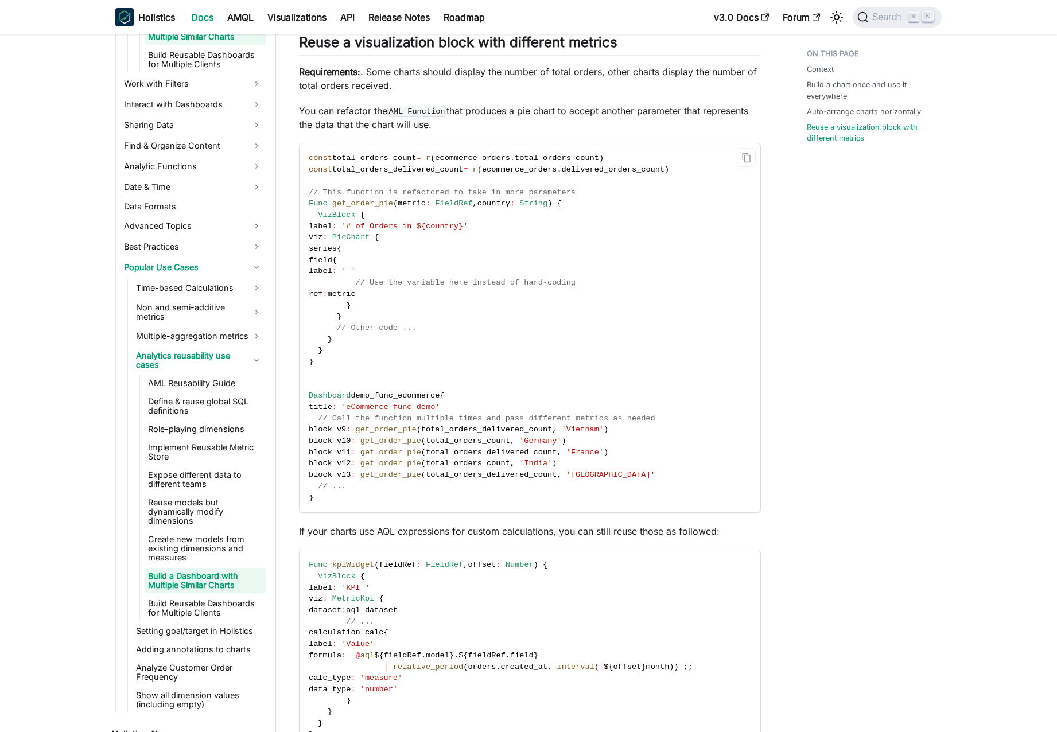
scroll to position [681, 0]
click at [219, 605] on link "Build Reusable Dashboards for Multiple Clients" at bounding box center [205, 607] width 121 height 25
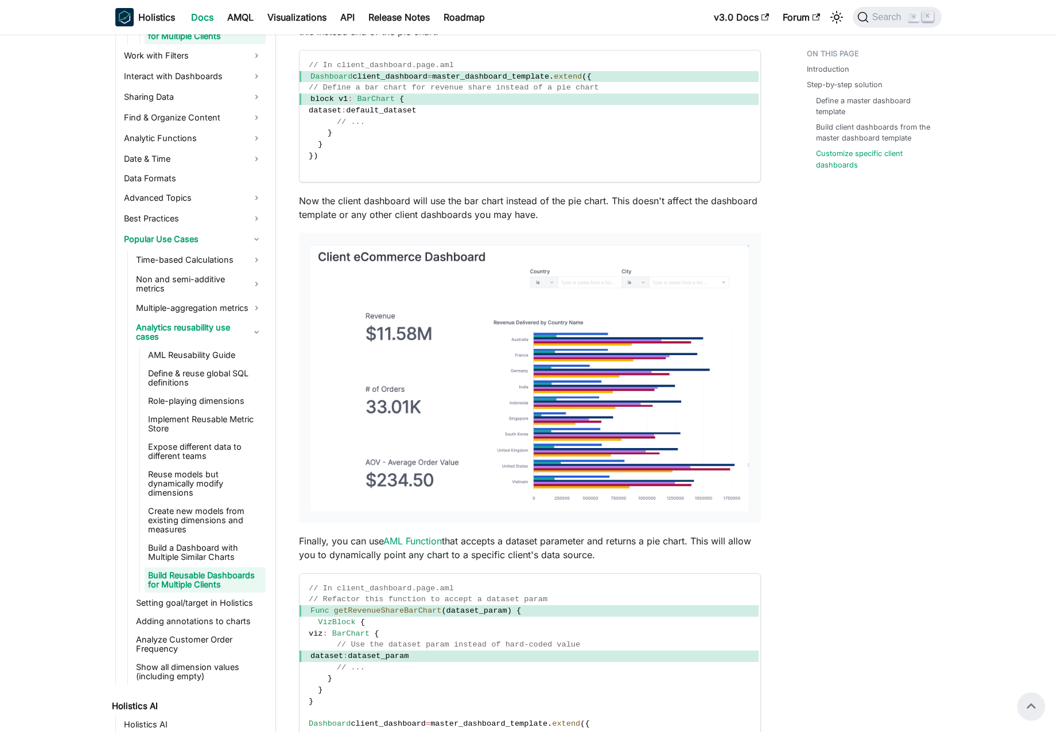
scroll to position [2035, 0]
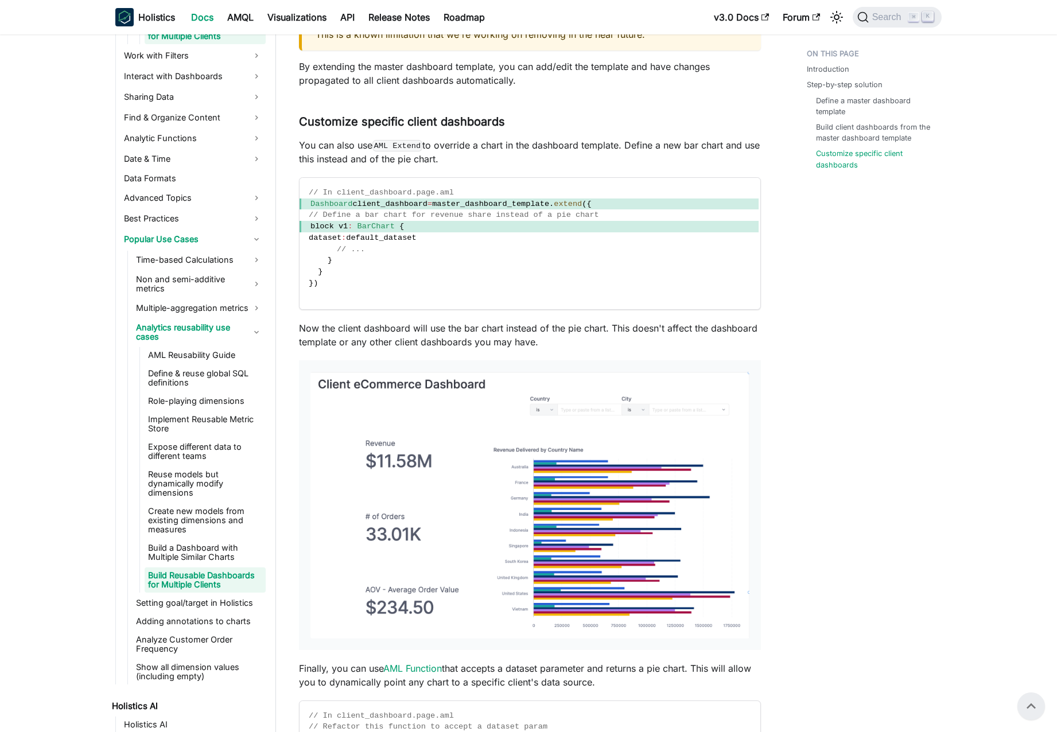
click at [474, 336] on p "Now the client dashboard will use the bar chart instead of the pie chart. This …" at bounding box center [530, 335] width 462 height 28
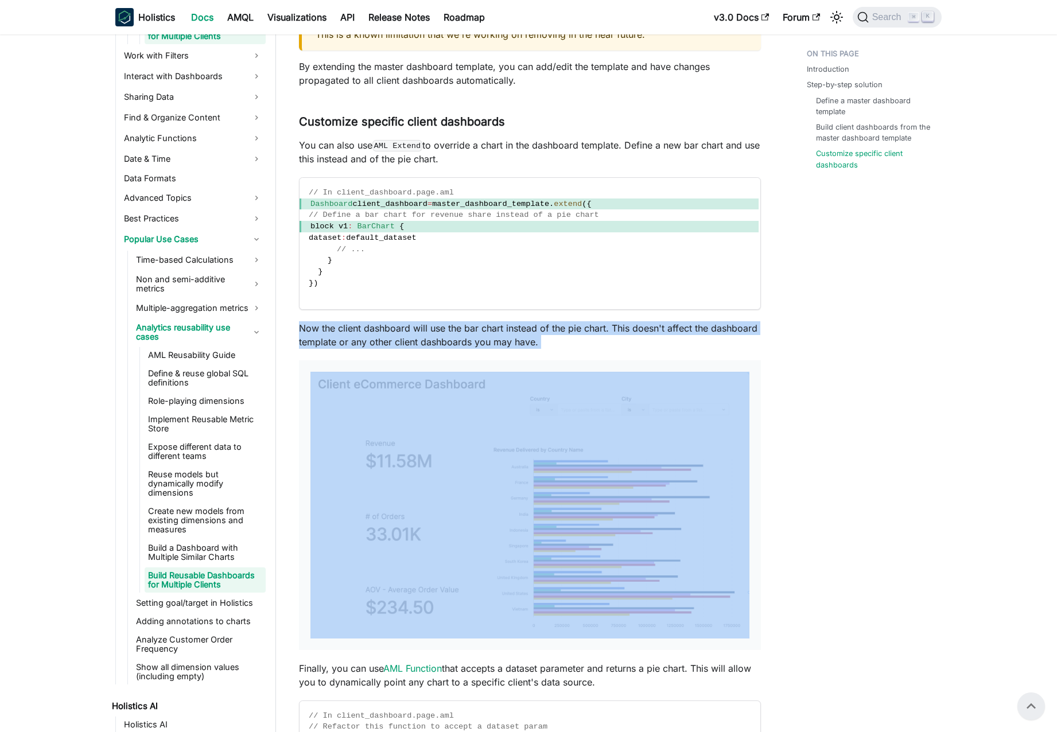
click at [474, 336] on p "Now the client dashboard will use the bar chart instead of the pie chart. This …" at bounding box center [530, 335] width 462 height 28
click at [465, 334] on p "Now the client dashboard will use the bar chart instead of the pie chart. This …" at bounding box center [530, 335] width 462 height 28
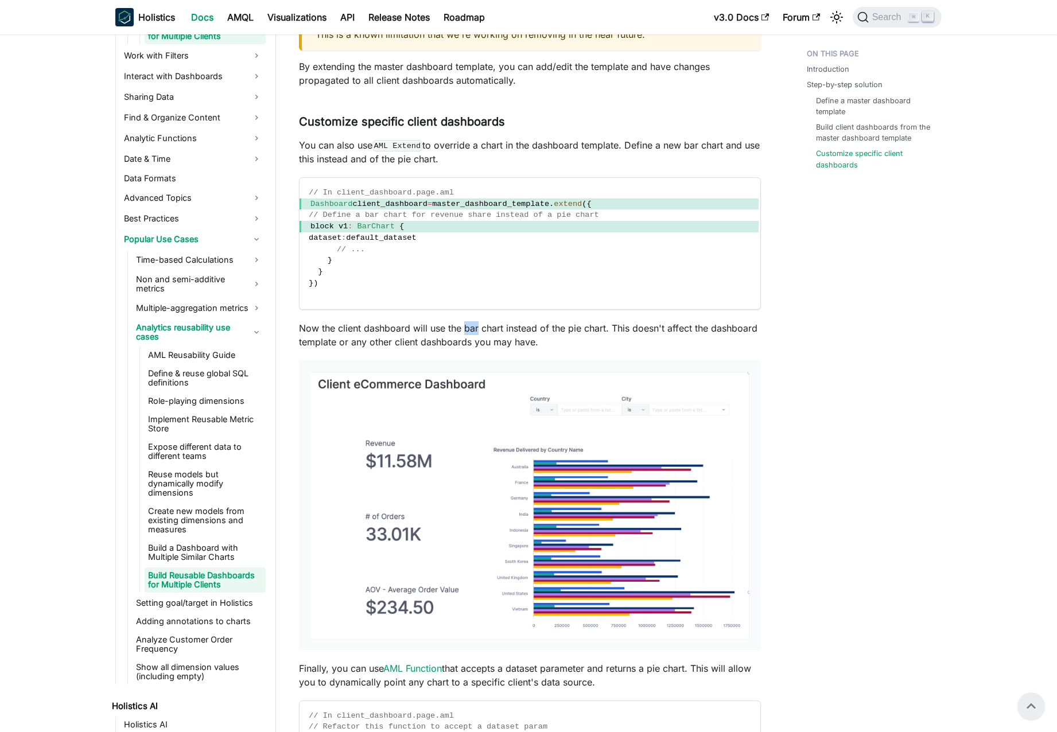
click at [465, 334] on p "Now the client dashboard will use the bar chart instead of the pie chart. This …" at bounding box center [530, 335] width 462 height 28
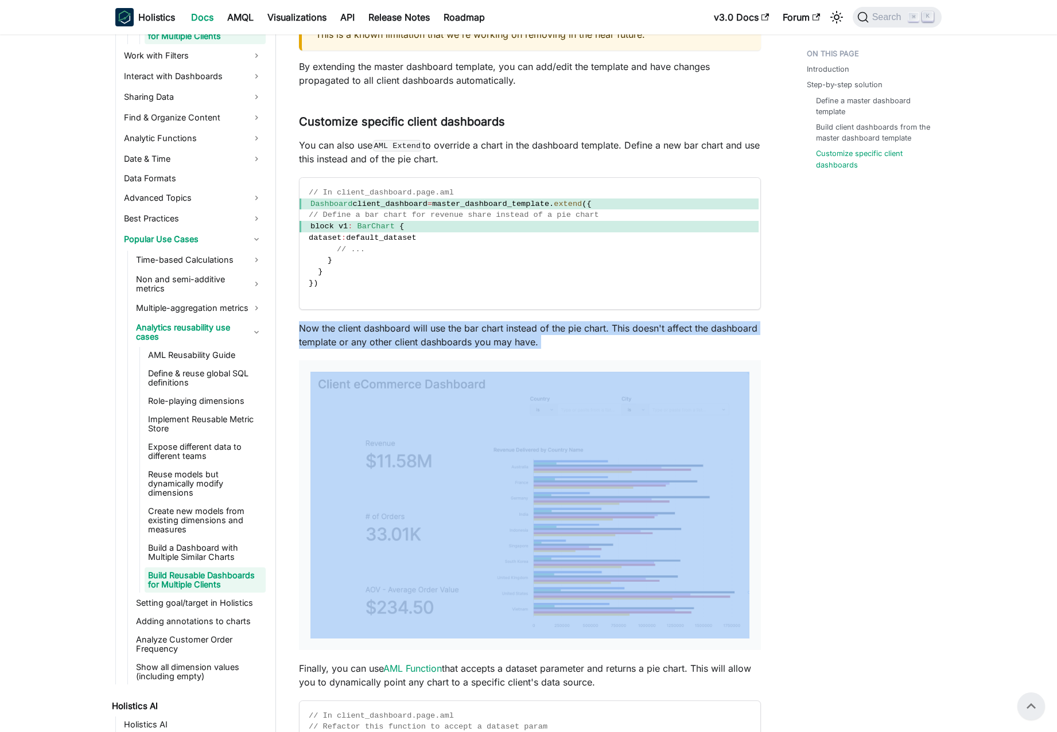
click at [465, 334] on p "Now the client dashboard will use the bar chart instead of the pie chart. This …" at bounding box center [530, 335] width 462 height 28
click at [457, 332] on p "Now the client dashboard will use the bar chart instead of the pie chart. This …" at bounding box center [530, 335] width 462 height 28
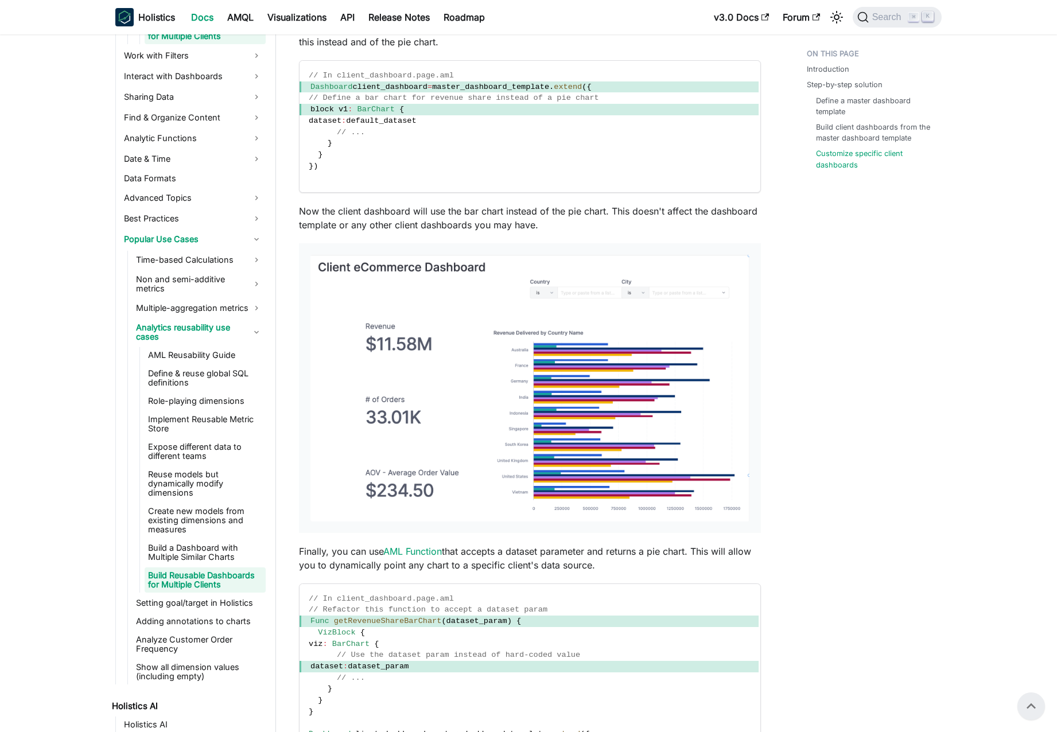
scroll to position [1744, 0]
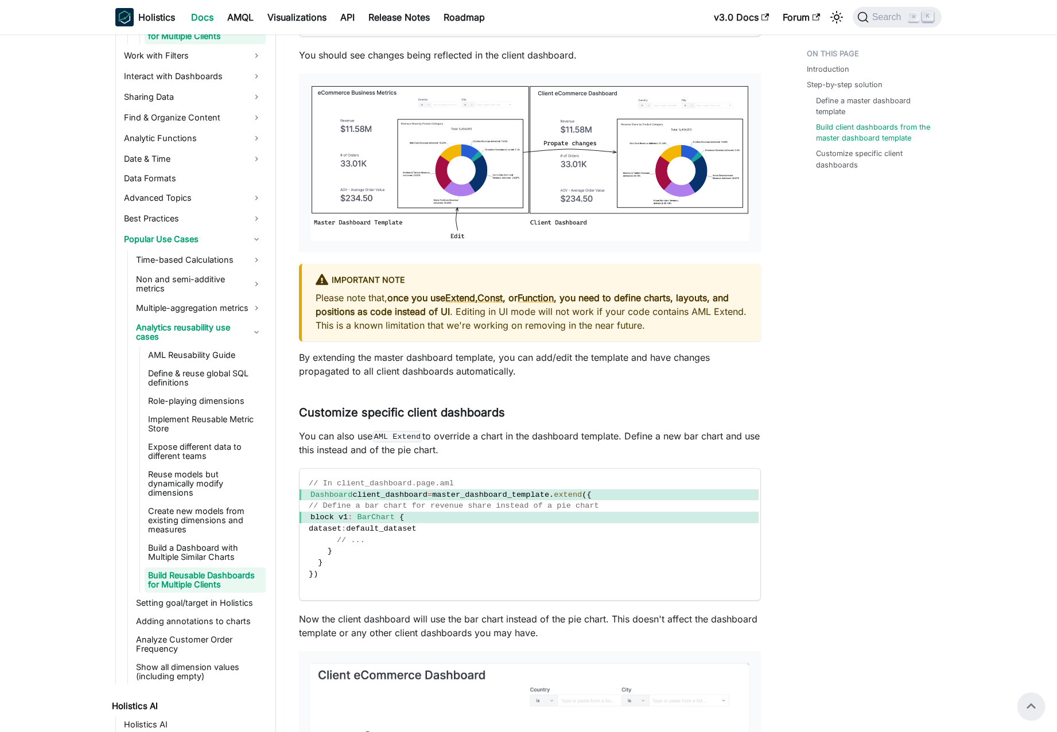
click at [601, 297] on strong "once you use Extend , Const , or Function , you need to define charts, layouts,…" at bounding box center [521, 304] width 413 height 25
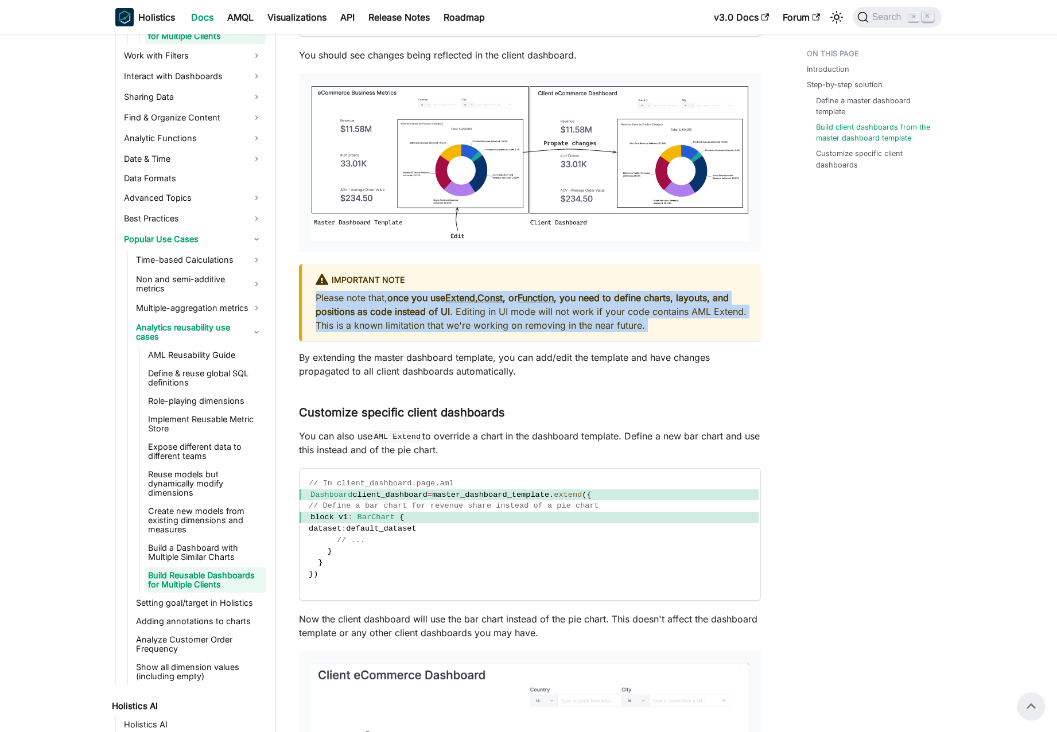
click at [601, 297] on strong "once you use Extend , Const , or Function , you need to define charts, layouts,…" at bounding box center [521, 304] width 413 height 25
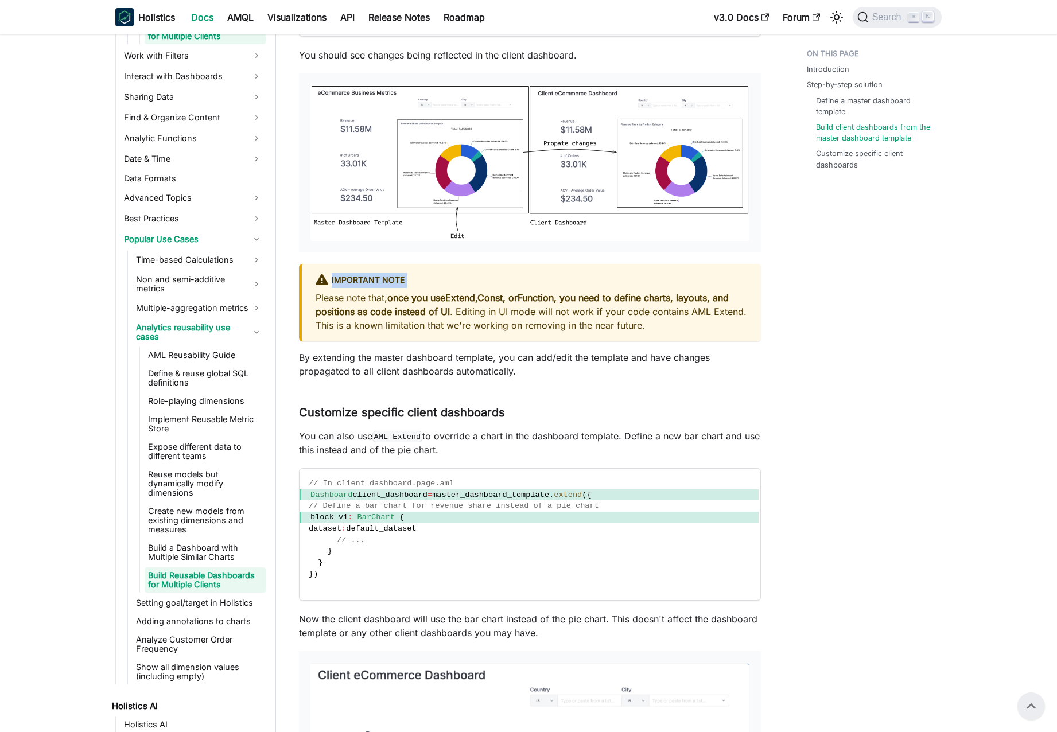
click at [607, 298] on strong "once you use Extend , Const , or Function , you need to define charts, layouts,…" at bounding box center [521, 304] width 413 height 25
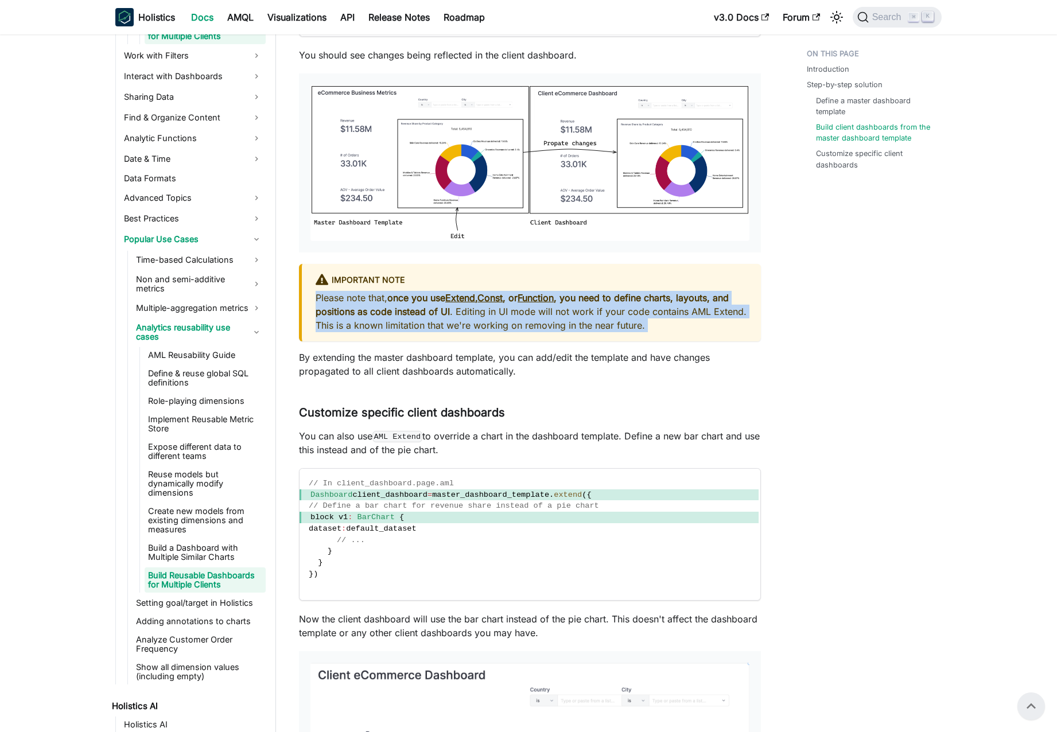
drag, startPoint x: 607, startPoint y: 298, endPoint x: 615, endPoint y: 300, distance: 7.7
click at [611, 299] on strong "once you use Extend , Const , or Function , you need to define charts, layouts,…" at bounding box center [521, 304] width 413 height 25
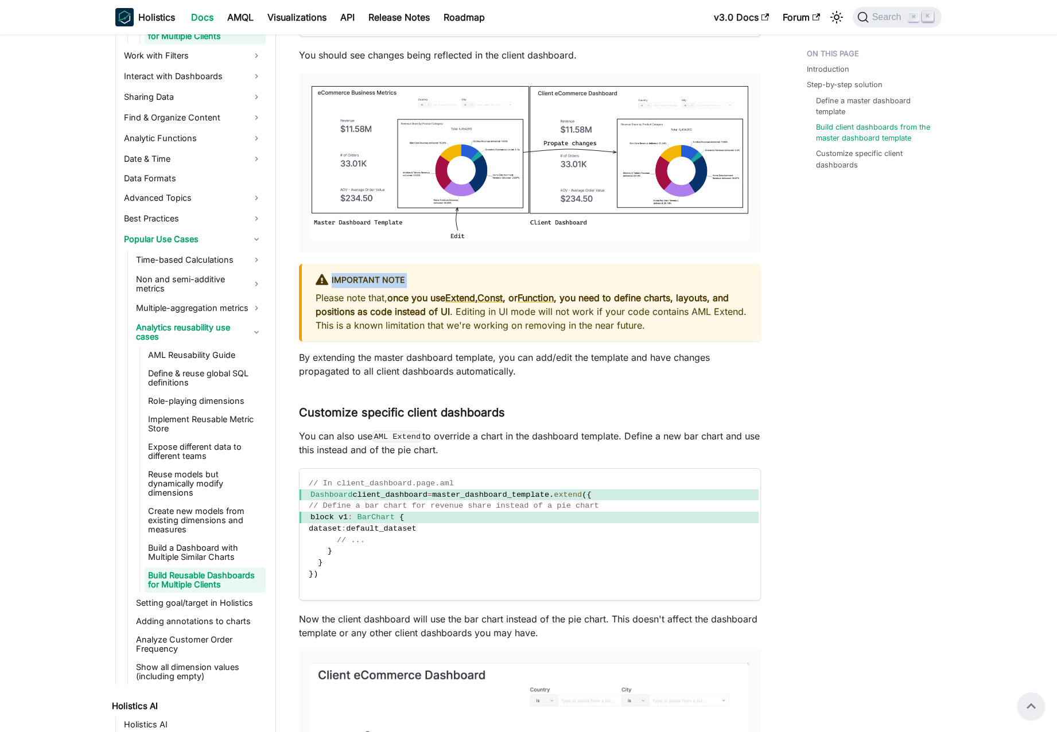
click at [615, 300] on strong "once you use Extend , Const , or Function , you need to define charts, layouts,…" at bounding box center [521, 304] width 413 height 25
click at [492, 430] on p "You can also use AML Extend to override a chart in the dashboard template. Defi…" at bounding box center [530, 443] width 462 height 28
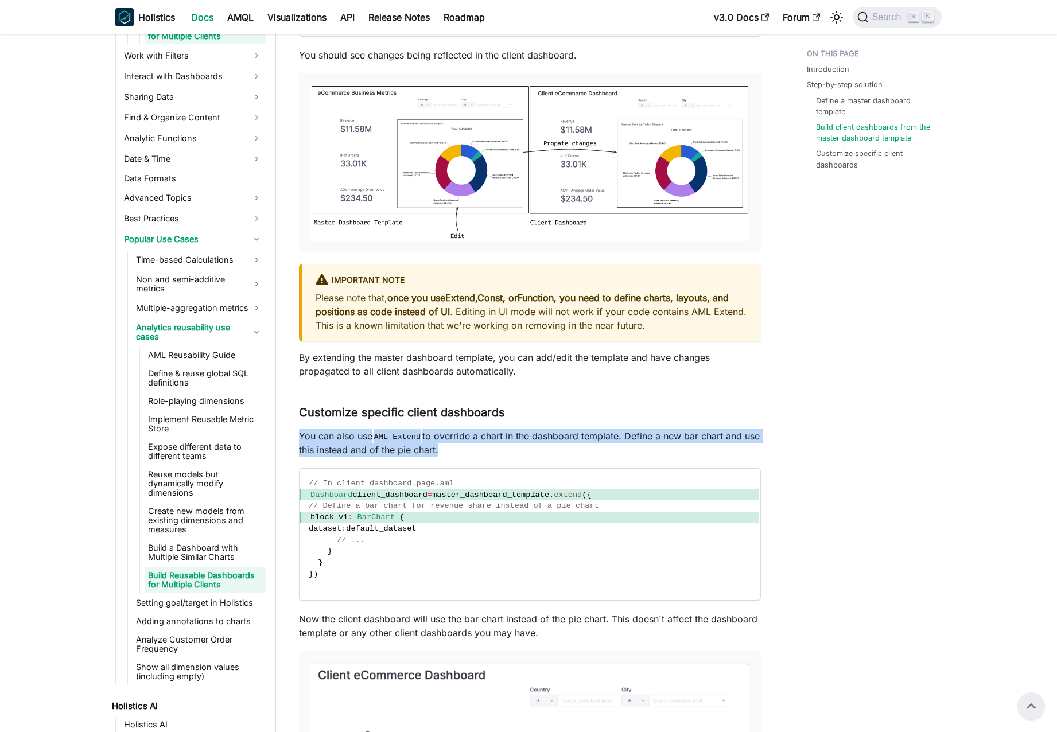
click at [492, 430] on p "You can also use AML Extend to override a chart in the dashboard template. Defi…" at bounding box center [530, 443] width 462 height 28
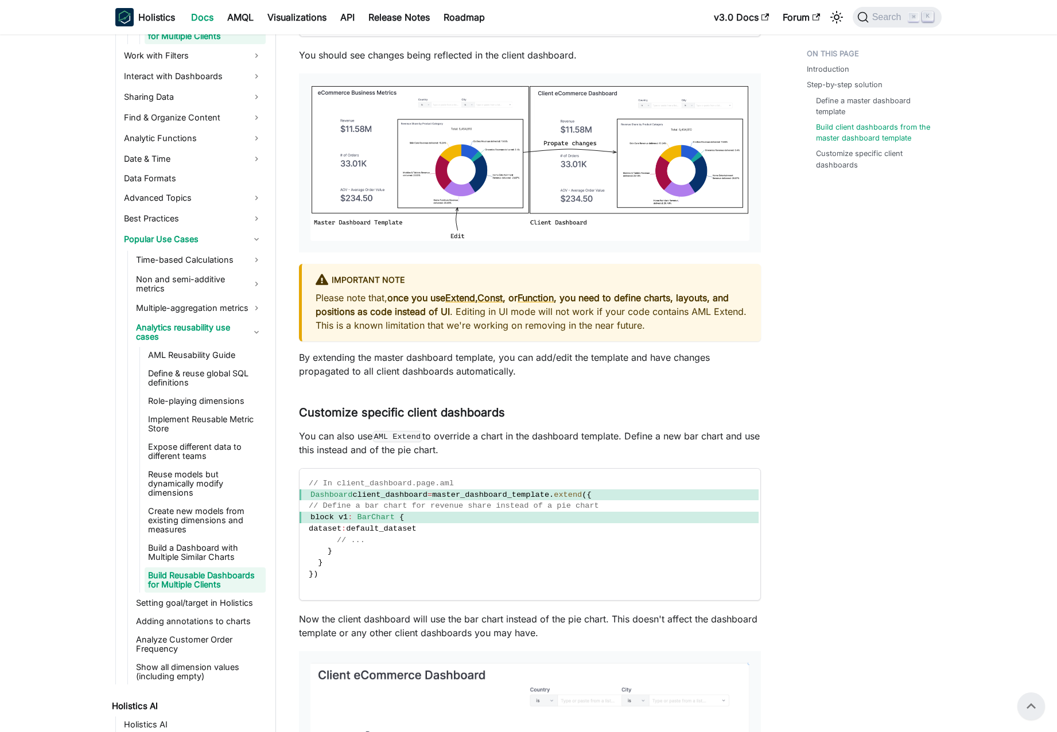
click at [497, 432] on p "You can also use AML Extend to override a chart in the dashboard template. Defi…" at bounding box center [530, 443] width 462 height 28
click at [559, 312] on p "Please note that, once you use Extend , Const , or Function , you need to defin…" at bounding box center [530, 311] width 431 height 41
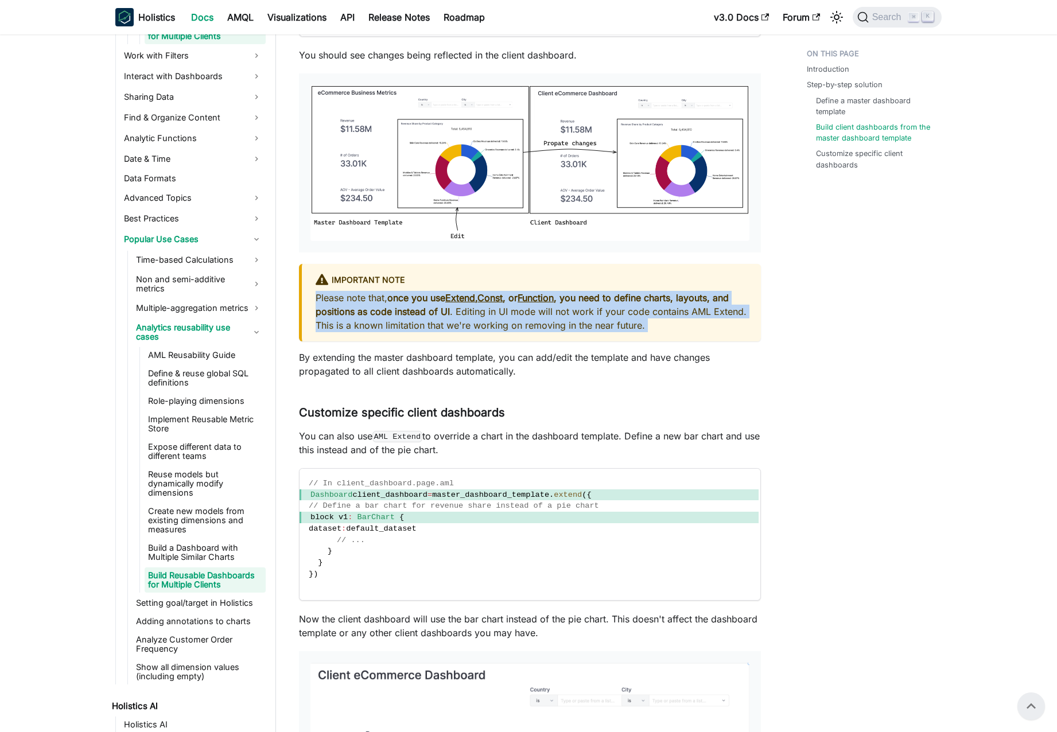
click at [559, 312] on p "Please note that, once you use Extend , Const , or Function , you need to defin…" at bounding box center [530, 311] width 431 height 41
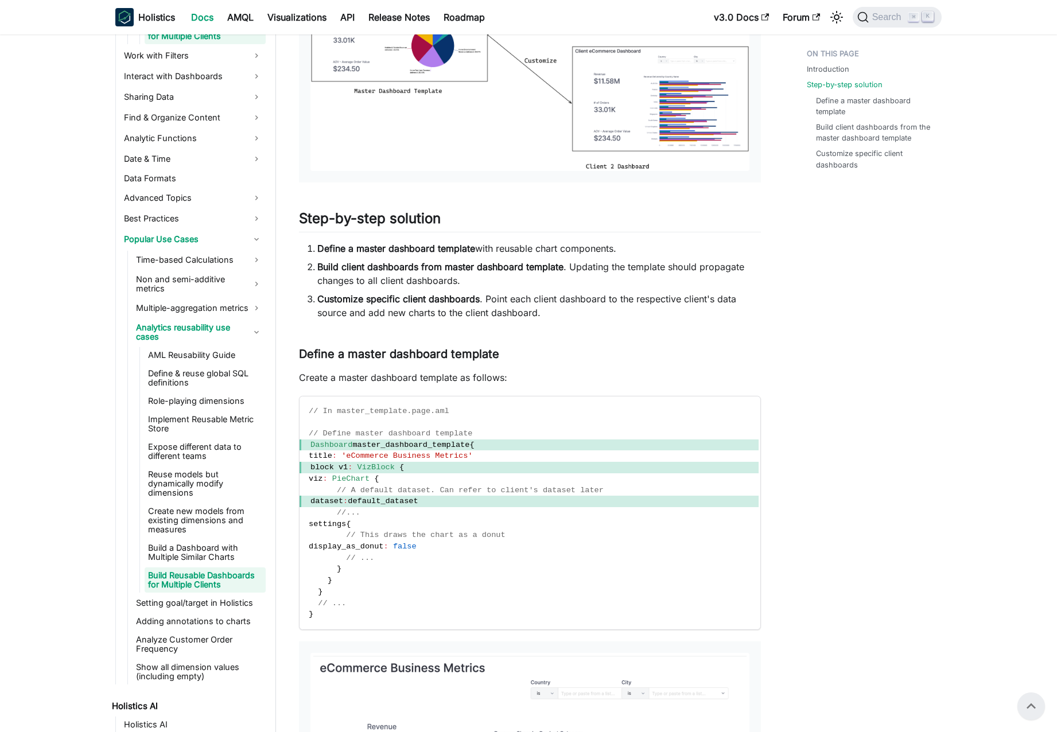
scroll to position [0, 0]
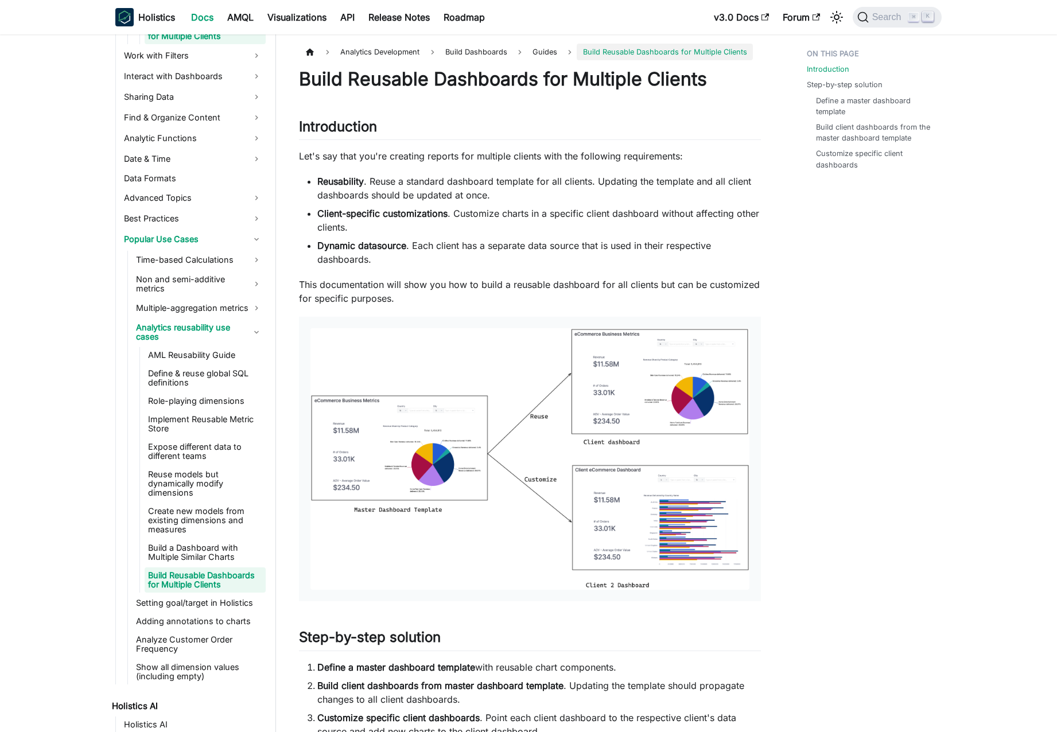
click at [397, 185] on li "Reusability . Reuse a standard dashboard template for all clients. Updating the…" at bounding box center [538, 188] width 443 height 28
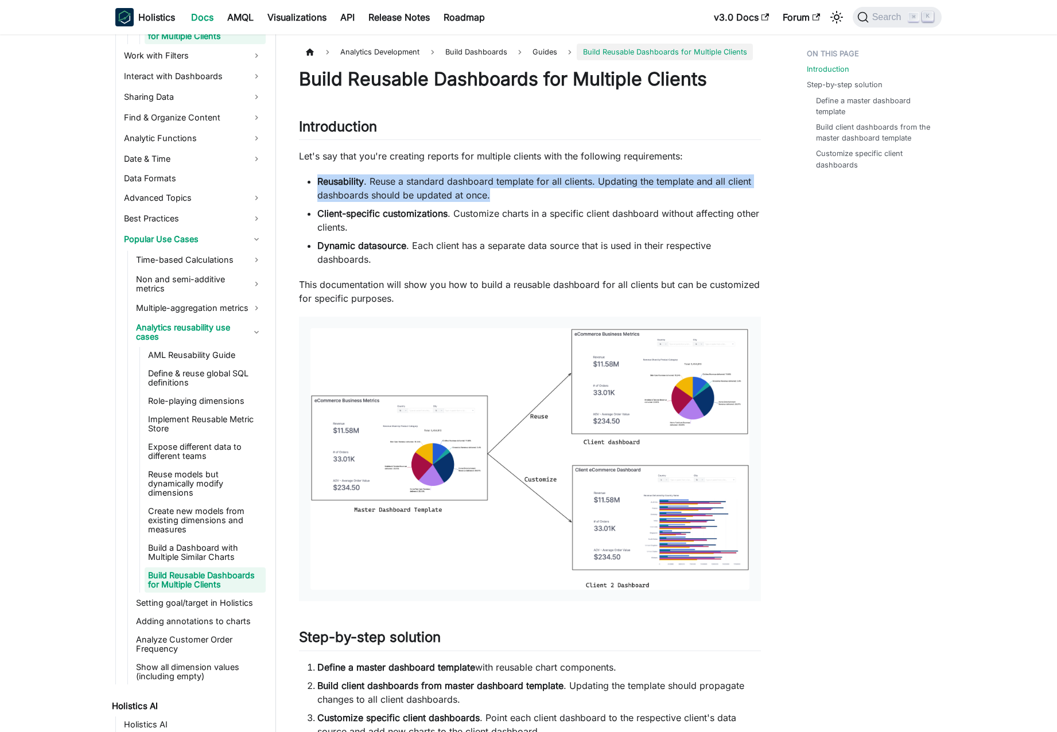
click at [397, 185] on li "Reusability . Reuse a standard dashboard template for all clients. Updating the…" at bounding box center [538, 188] width 443 height 28
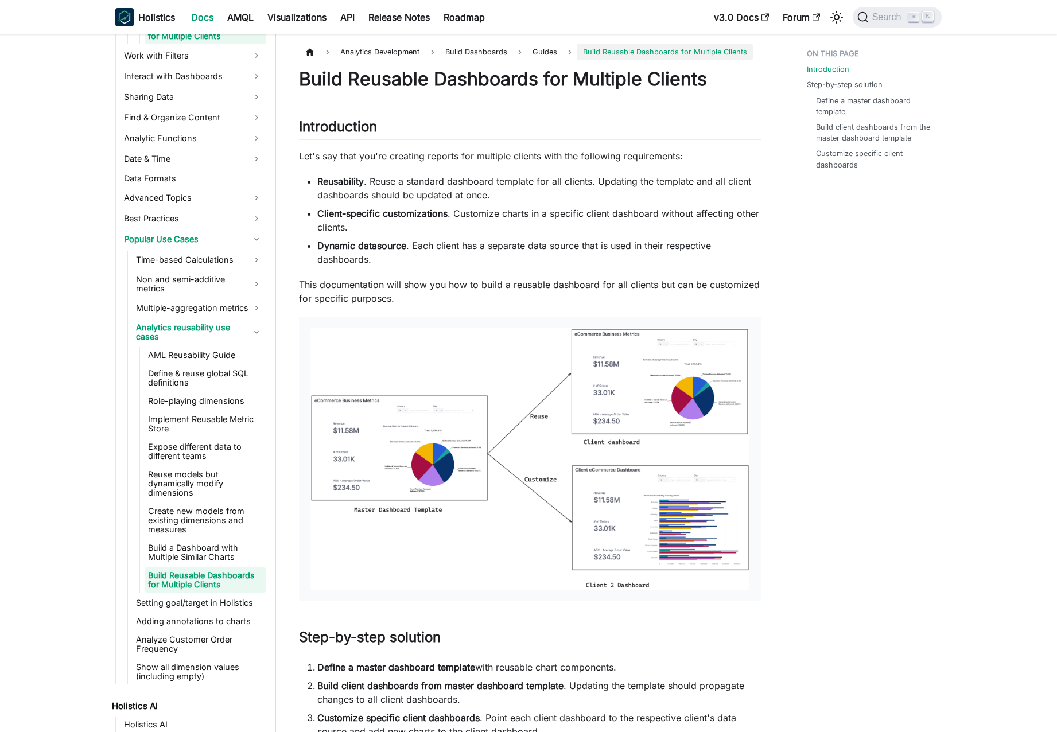
click at [407, 186] on li "Reusability . Reuse a standard dashboard template for all clients. Updating the…" at bounding box center [538, 188] width 443 height 28
click at [379, 231] on li "Client-specific customizations . Customize charts in a specific client dashboar…" at bounding box center [538, 220] width 443 height 28
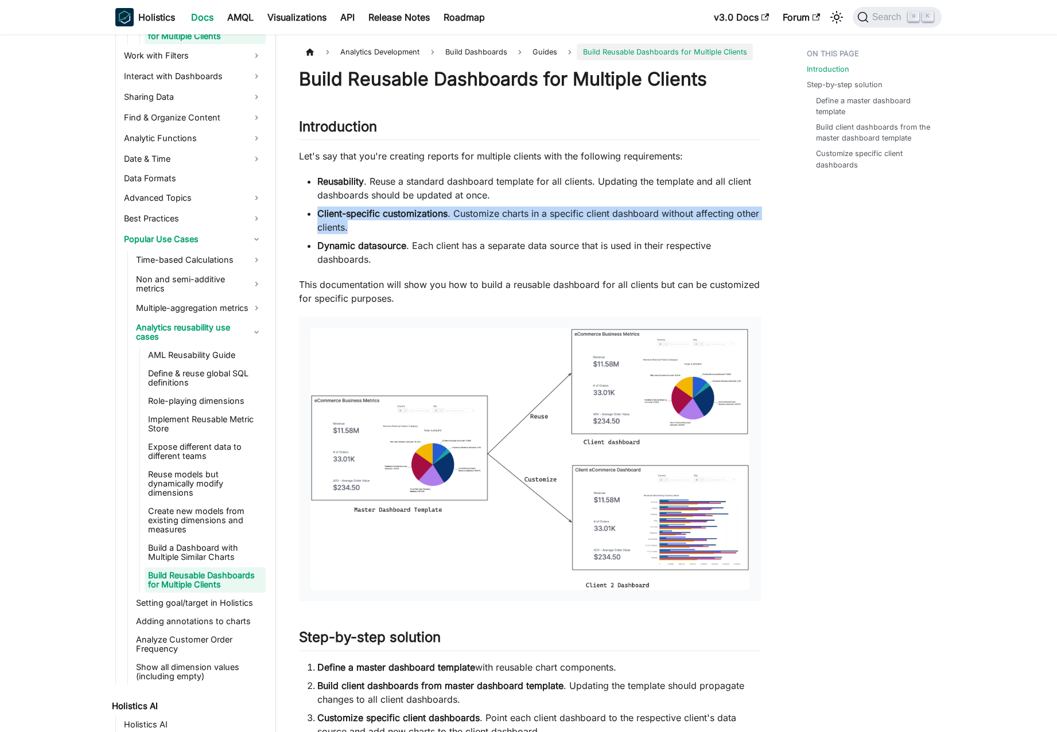
drag, startPoint x: 379, startPoint y: 231, endPoint x: 412, endPoint y: 220, distance: 35.0
click at [380, 231] on li "Client-specific customizations . Customize charts in a specific client dashboar…" at bounding box center [538, 220] width 443 height 28
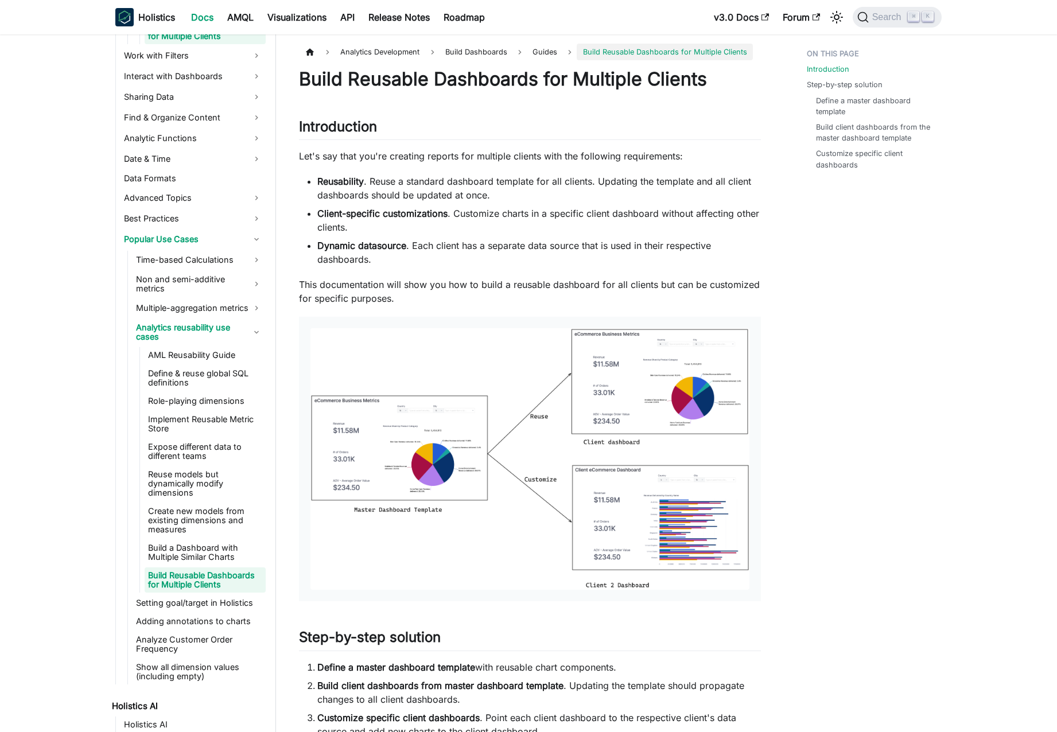
click at [412, 220] on li "Client-specific customizations . Customize charts in a specific client dashboar…" at bounding box center [538, 220] width 443 height 28
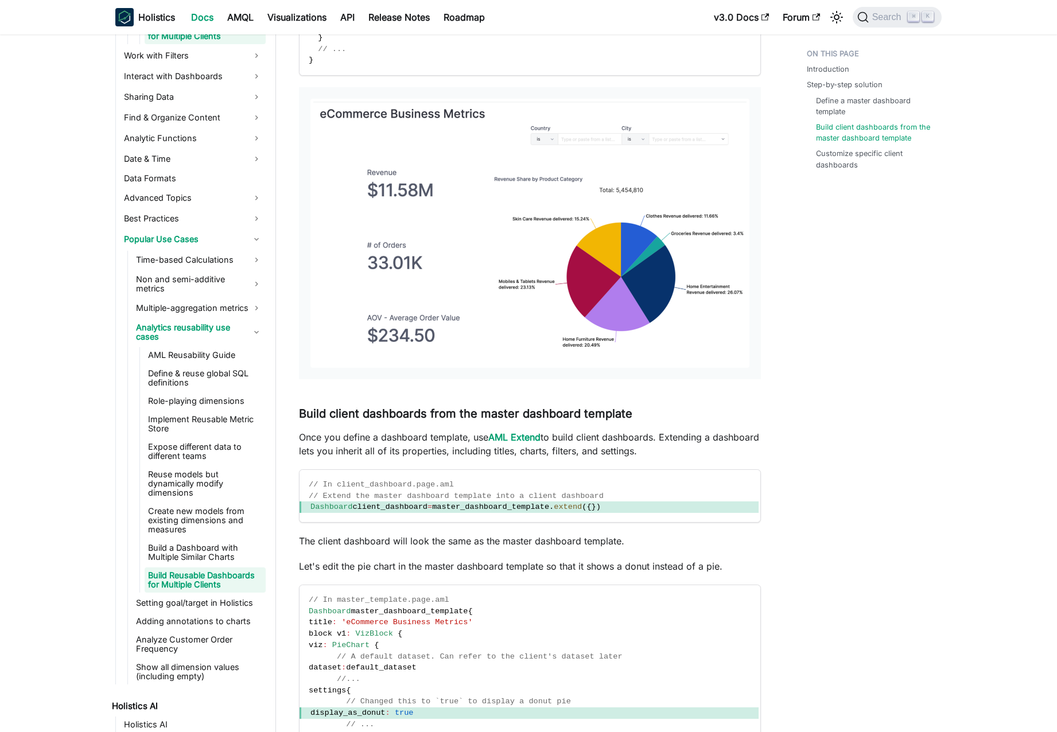
scroll to position [1374, 0]
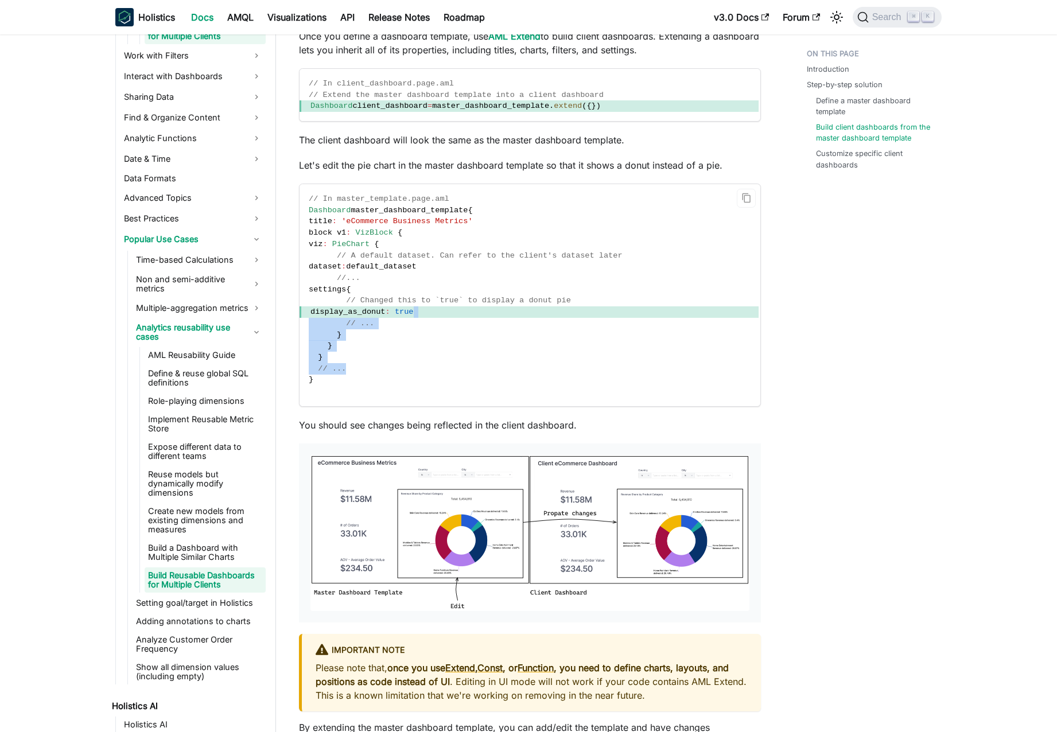
drag, startPoint x: 448, startPoint y: 372, endPoint x: 459, endPoint y: 290, distance: 83.4
click at [458, 294] on code "// In master_template.page.aml Dashboard master_dashboard_template { title : 'e…" at bounding box center [528, 295] width 459 height 222
click at [459, 290] on code "// In master_template.page.aml Dashboard master_dashboard_template { title : 'e…" at bounding box center [528, 295] width 459 height 222
drag, startPoint x: 459, startPoint y: 290, endPoint x: 42, endPoint y: 289, distance: 417.6
click at [445, 289] on code "// In master_template.page.aml Dashboard master_dashboard_template { title : 'e…" at bounding box center [528, 295] width 459 height 222
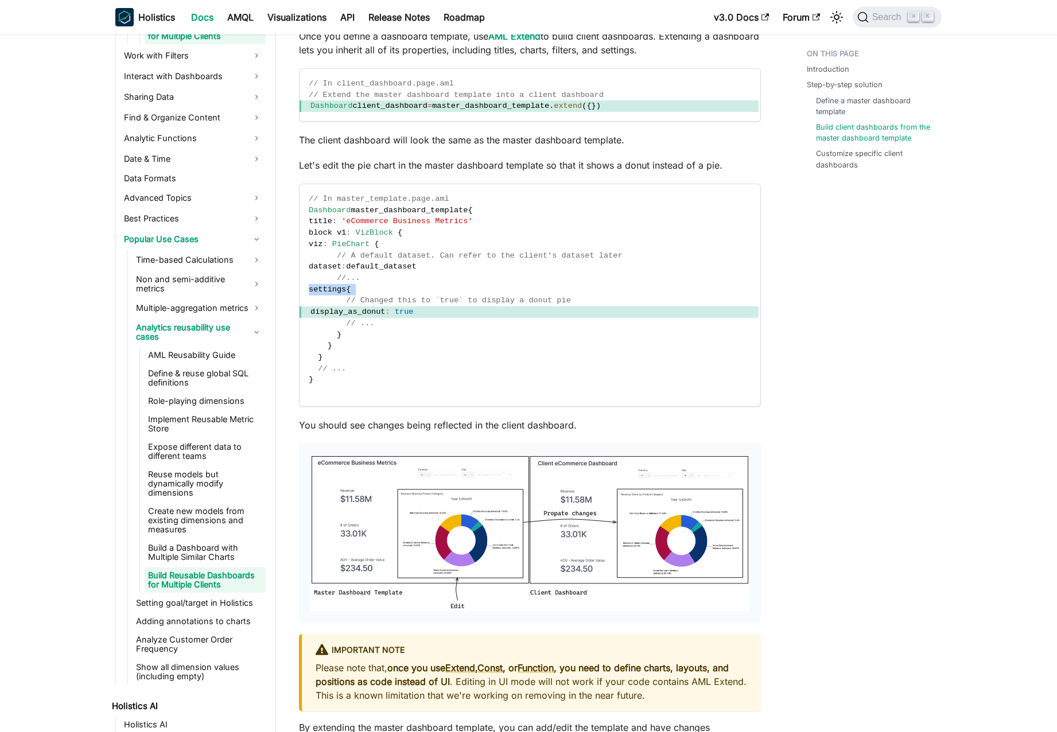
click at [445, 289] on code "// In master_template.page.aml Dashboard master_dashboard_template { title : 'e…" at bounding box center [528, 295] width 459 height 222
click at [458, 290] on code "// In master_template.page.aml Dashboard master_dashboard_template { title : 'e…" at bounding box center [528, 295] width 459 height 222
drag, startPoint x: 459, startPoint y: 282, endPoint x: 48, endPoint y: 280, distance: 411.3
click at [451, 280] on code "// In master_template.page.aml Dashboard master_dashboard_template { title : 'e…" at bounding box center [528, 295] width 459 height 222
drag, startPoint x: 48, startPoint y: 280, endPoint x: 463, endPoint y: 280, distance: 415.3
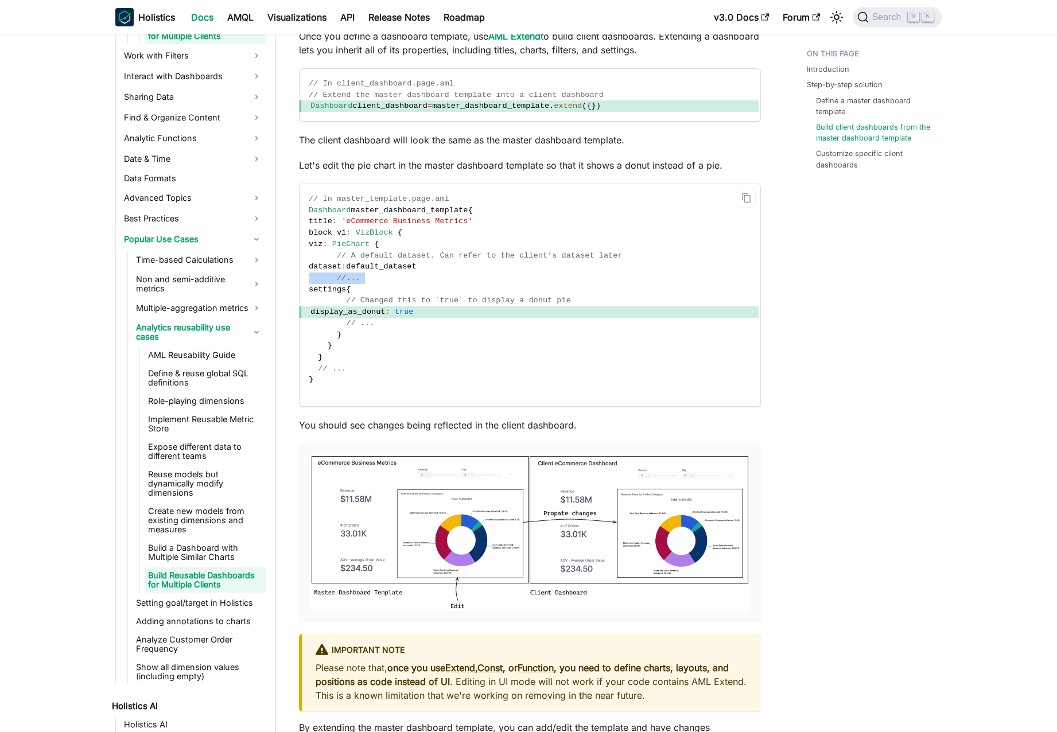
click at [455, 280] on code "// In master_template.page.aml Dashboard master_dashboard_template { title : 'e…" at bounding box center [528, 295] width 459 height 222
click at [463, 280] on code "// In master_template.page.aml Dashboard master_dashboard_template { title : 'e…" at bounding box center [528, 295] width 459 height 222
click at [173, 328] on link "Analytics reusability use cases" at bounding box center [198, 331] width 133 height 25
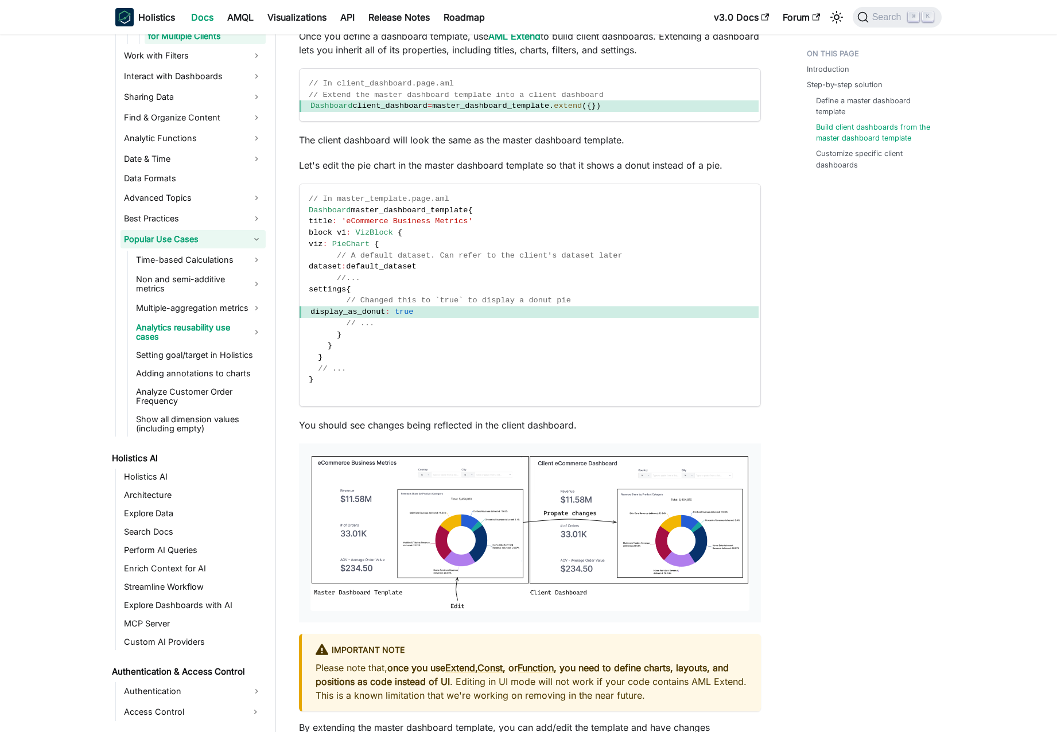
click at [188, 238] on link "Popular Use Cases" at bounding box center [192, 239] width 145 height 18
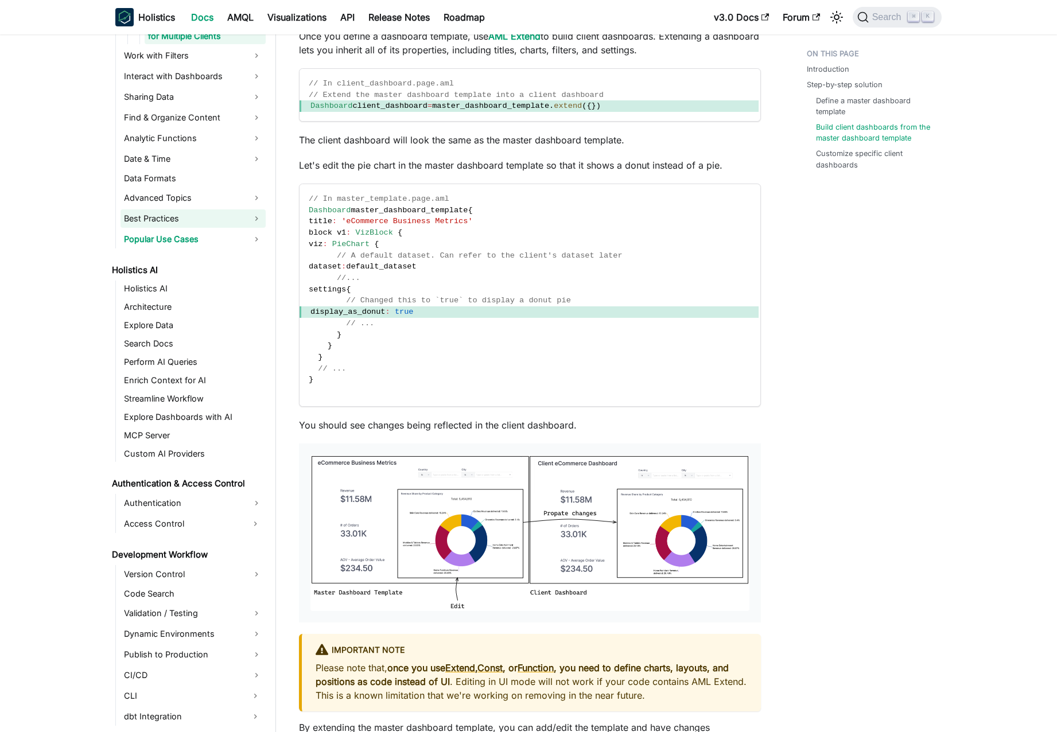
click at [188, 222] on link "Best Practices" at bounding box center [192, 218] width 145 height 18
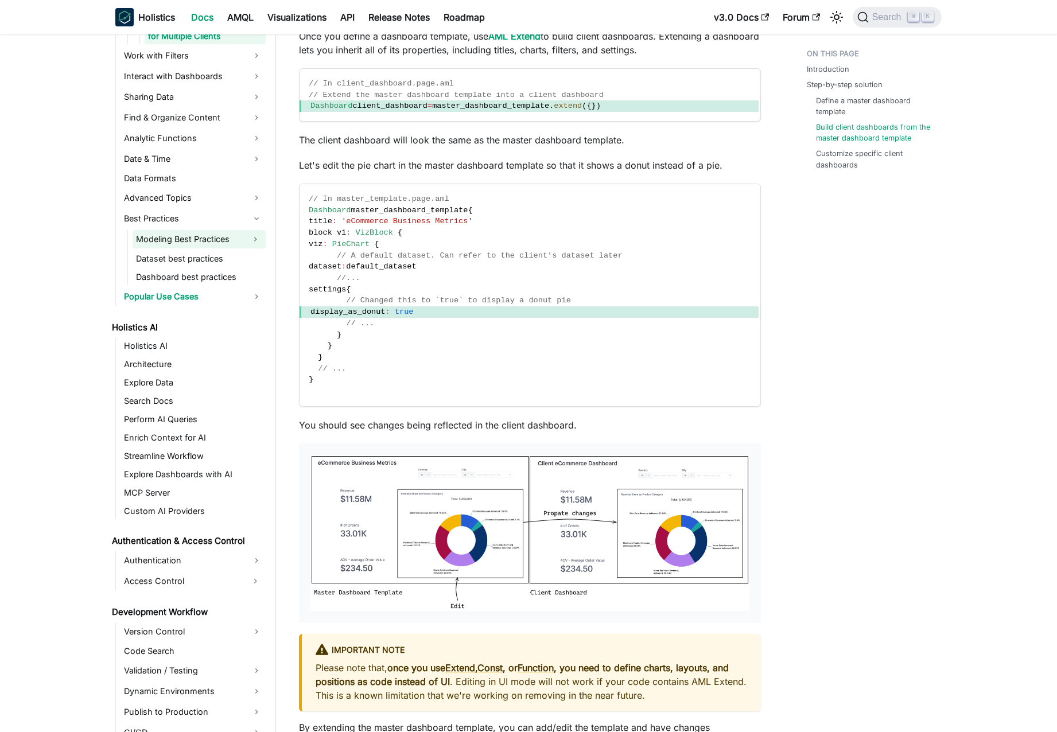
click at [182, 241] on link "Modeling Best Practices" at bounding box center [188, 239] width 112 height 18
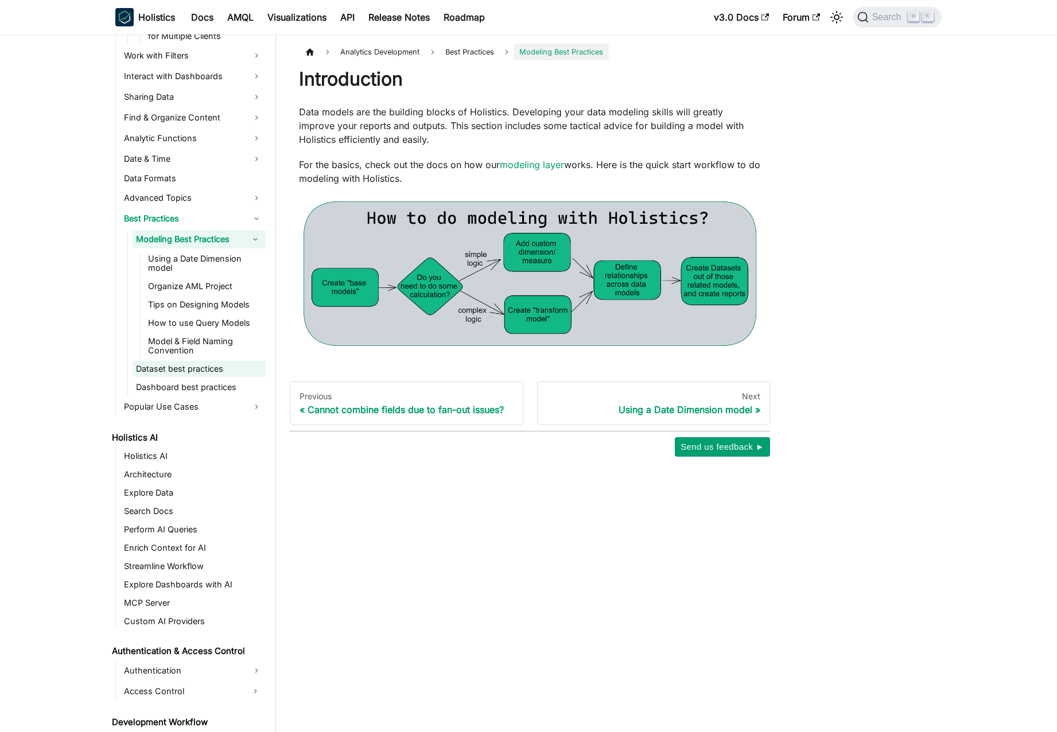
click at [169, 372] on link "Dataset best practices" at bounding box center [198, 369] width 133 height 16
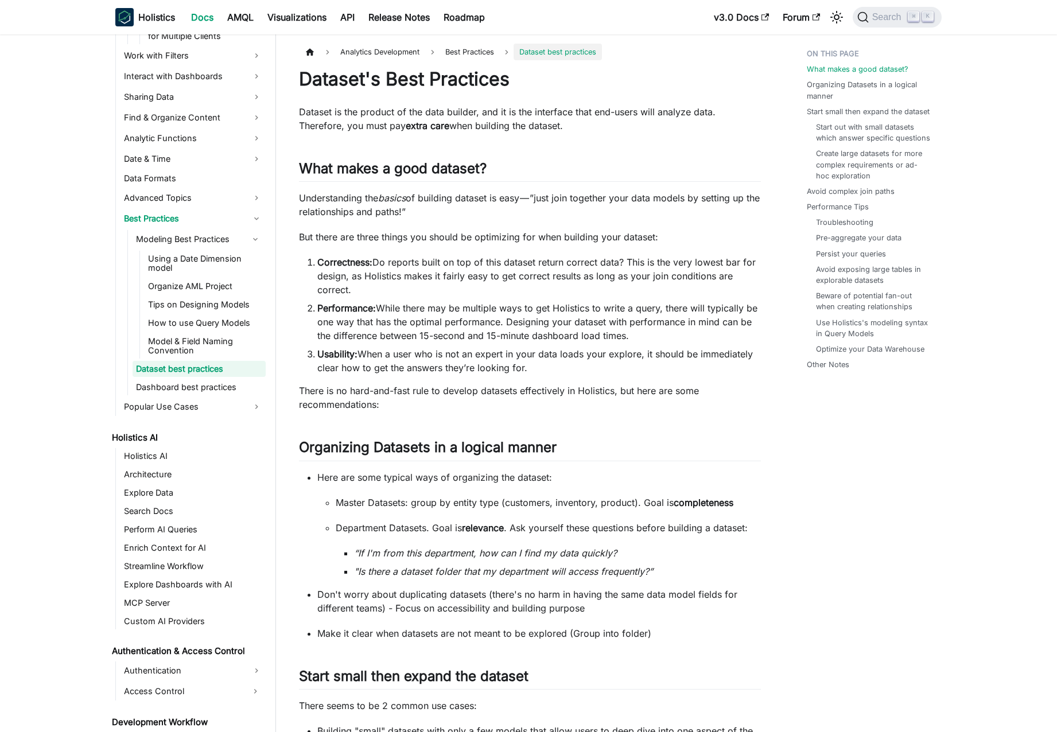
click at [411, 286] on li "Correctness: Do reports built on top of this dataset return correct data? This …" at bounding box center [538, 275] width 443 height 41
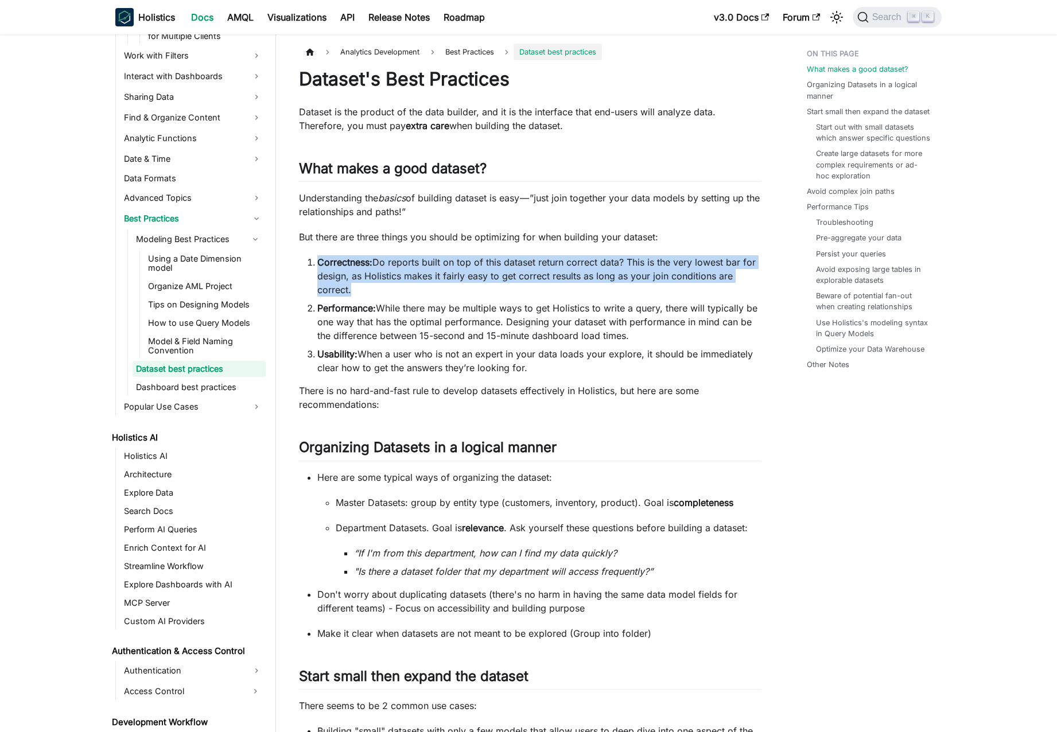
click at [411, 286] on li "Correctness: Do reports built on top of this dataset return correct data? This …" at bounding box center [538, 275] width 443 height 41
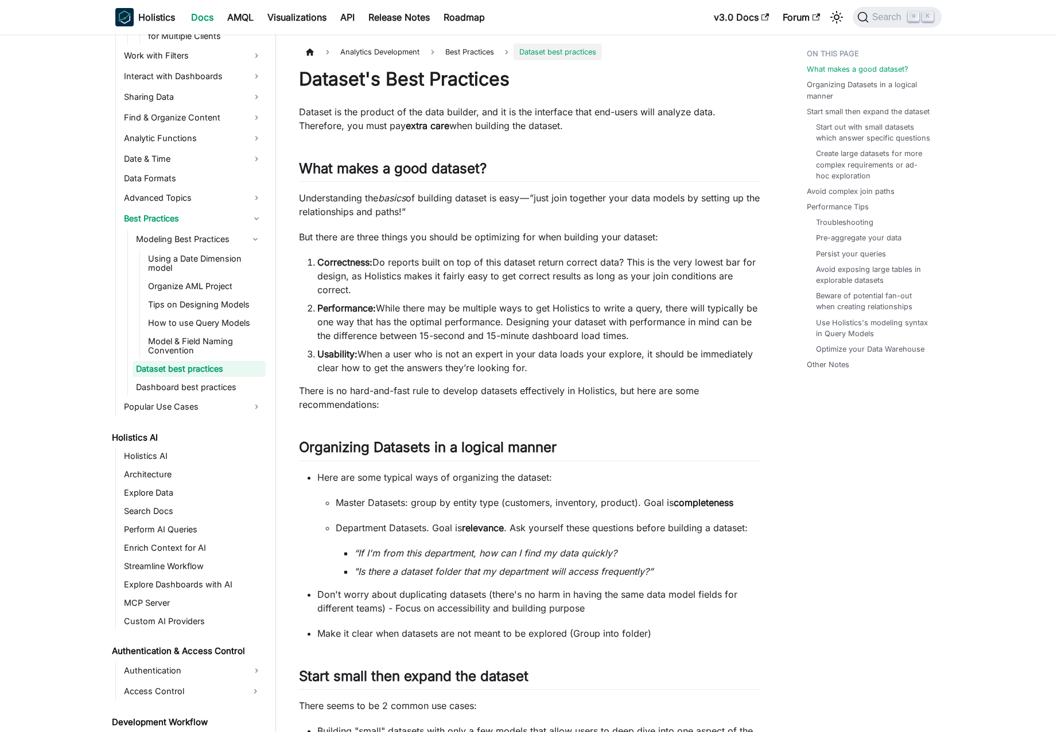
click at [393, 285] on li "Correctness: Do reports built on top of this dataset return correct data? This …" at bounding box center [538, 275] width 443 height 41
